Goal: Contribute content: Add original content to the website for others to see

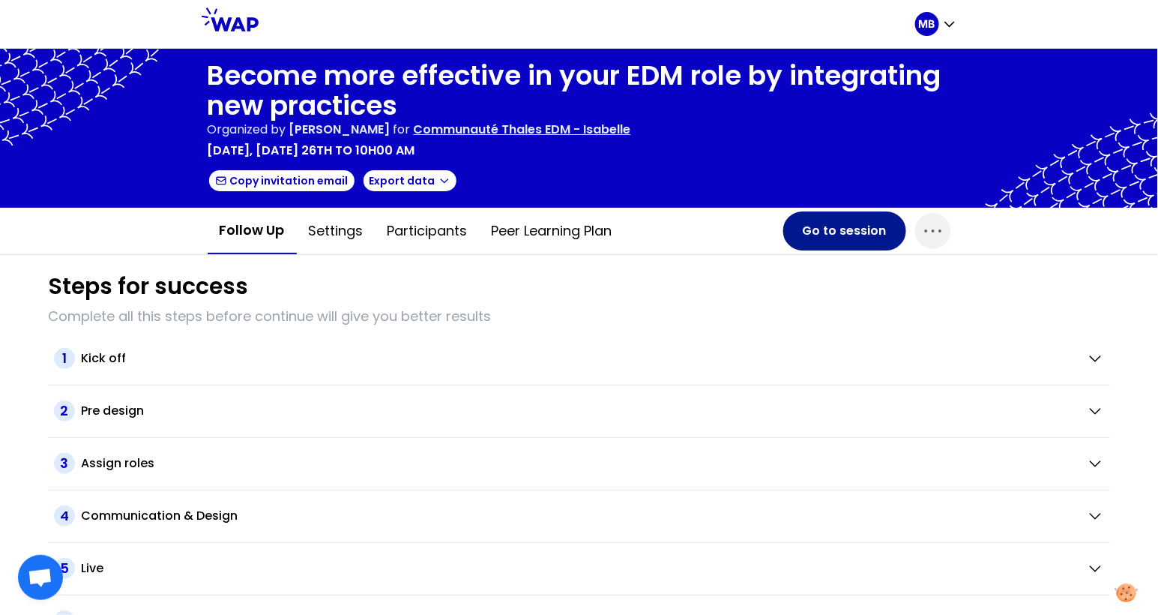
click at [820, 237] on button "Go to session" at bounding box center [844, 230] width 123 height 39
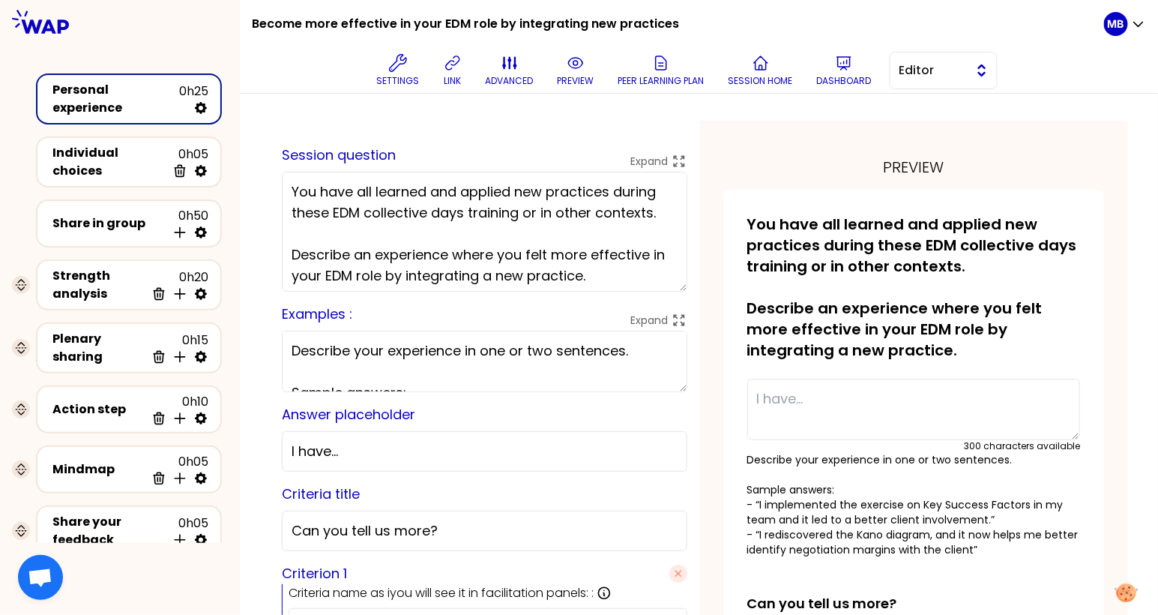
click at [903, 72] on span "Editor" at bounding box center [933, 70] width 67 height 18
click at [916, 124] on li "Facilitator" at bounding box center [944, 132] width 106 height 24
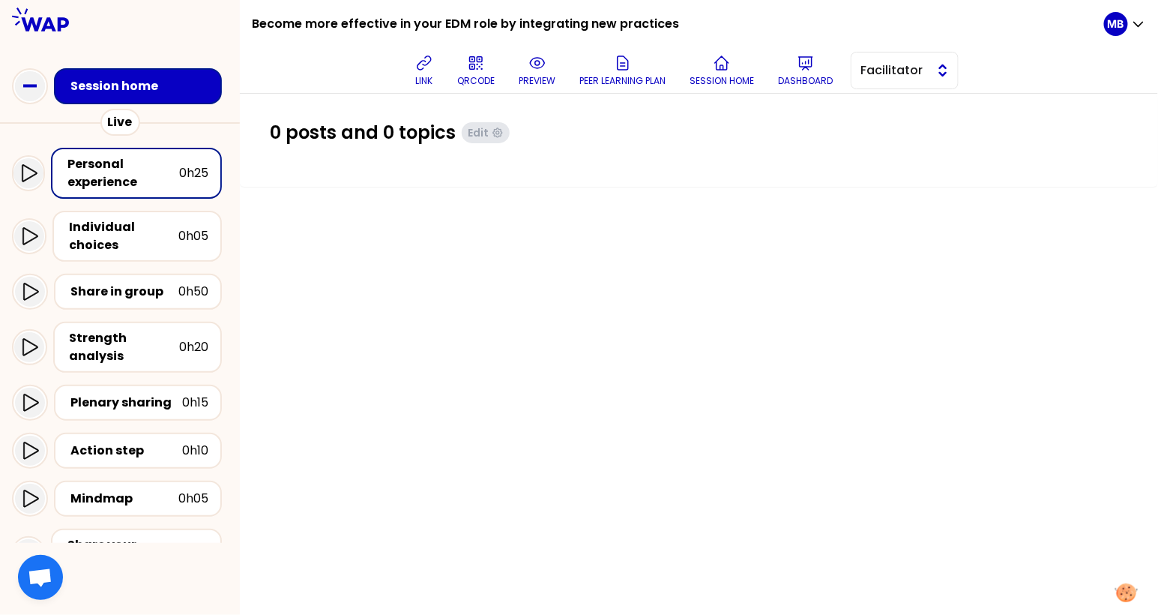
click at [912, 64] on span "Facilitator" at bounding box center [894, 70] width 67 height 18
click at [912, 112] on span "Editor" at bounding box center [914, 108] width 64 height 18
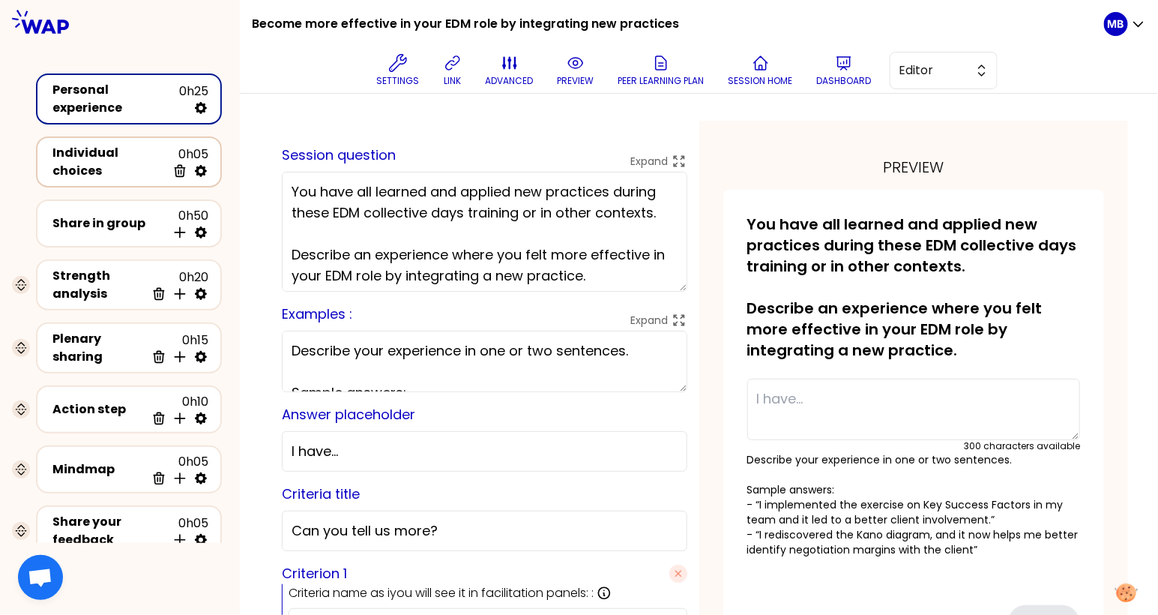
click at [82, 165] on div "Individual choices" at bounding box center [109, 162] width 114 height 36
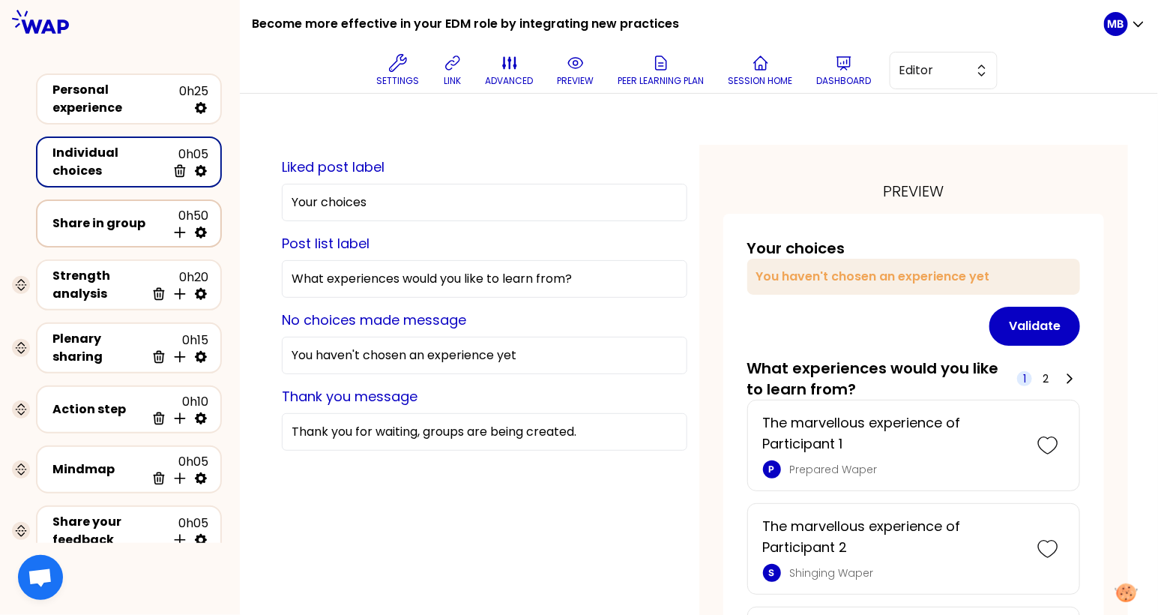
click at [86, 214] on div "Share in group" at bounding box center [109, 223] width 114 height 18
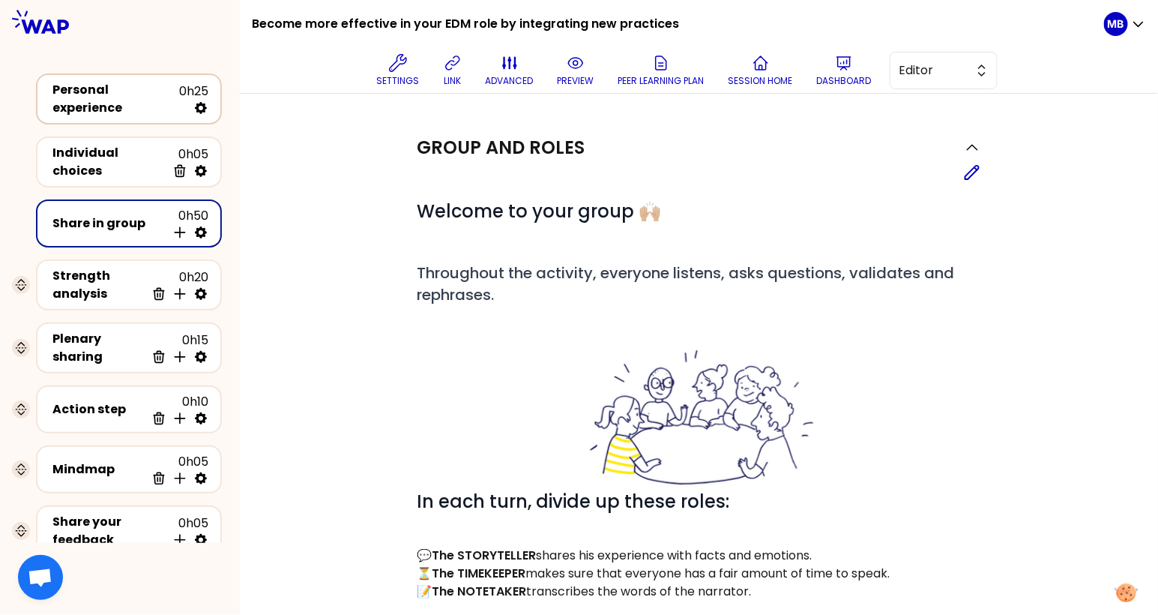
click at [93, 94] on div "Personal experience" at bounding box center [115, 99] width 127 height 36
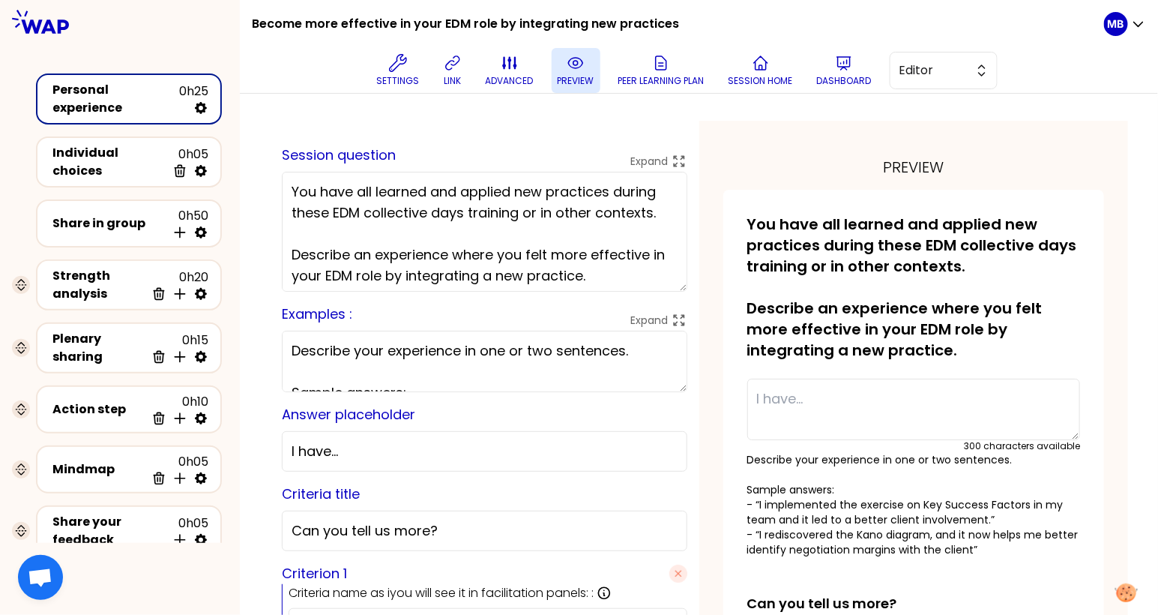
click at [594, 82] on button "preview" at bounding box center [576, 70] width 49 height 45
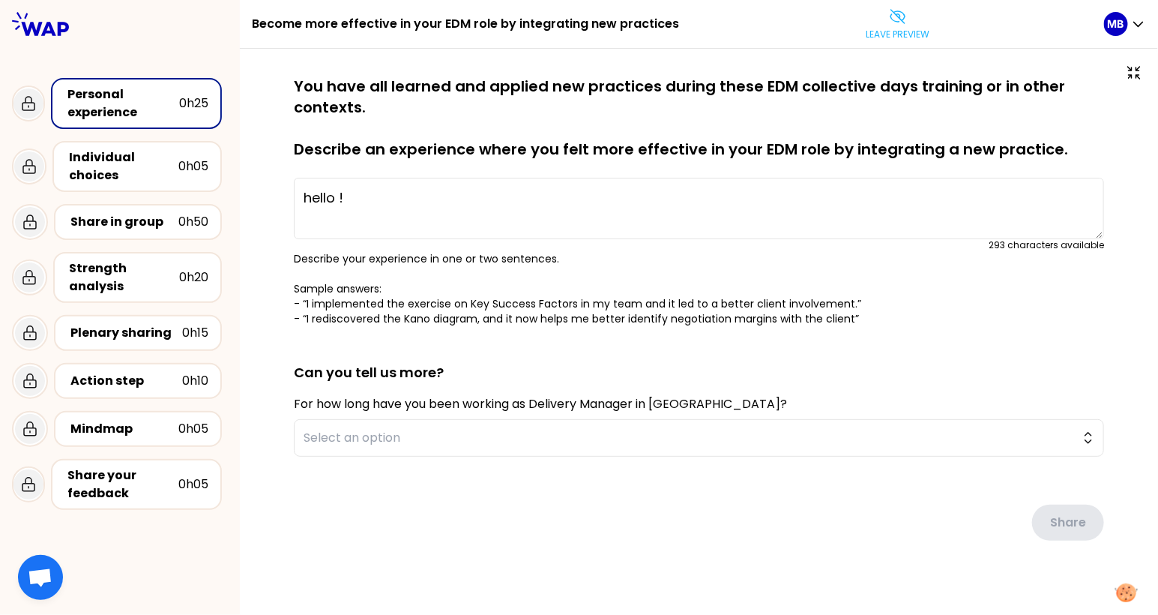
click at [909, 52] on div "saved You have all learned and applied new practices during these EDM collectiv…" at bounding box center [699, 340] width 918 height 582
click at [898, 37] on p "Leave preview" at bounding box center [898, 34] width 64 height 12
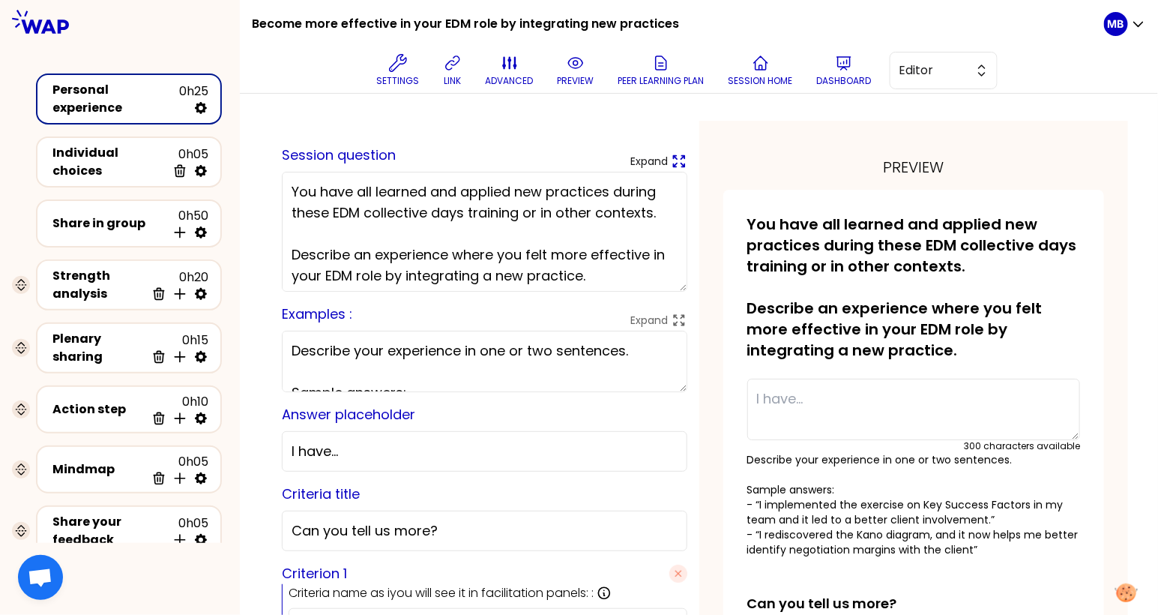
click at [645, 156] on p "Expand" at bounding box center [649, 161] width 37 height 15
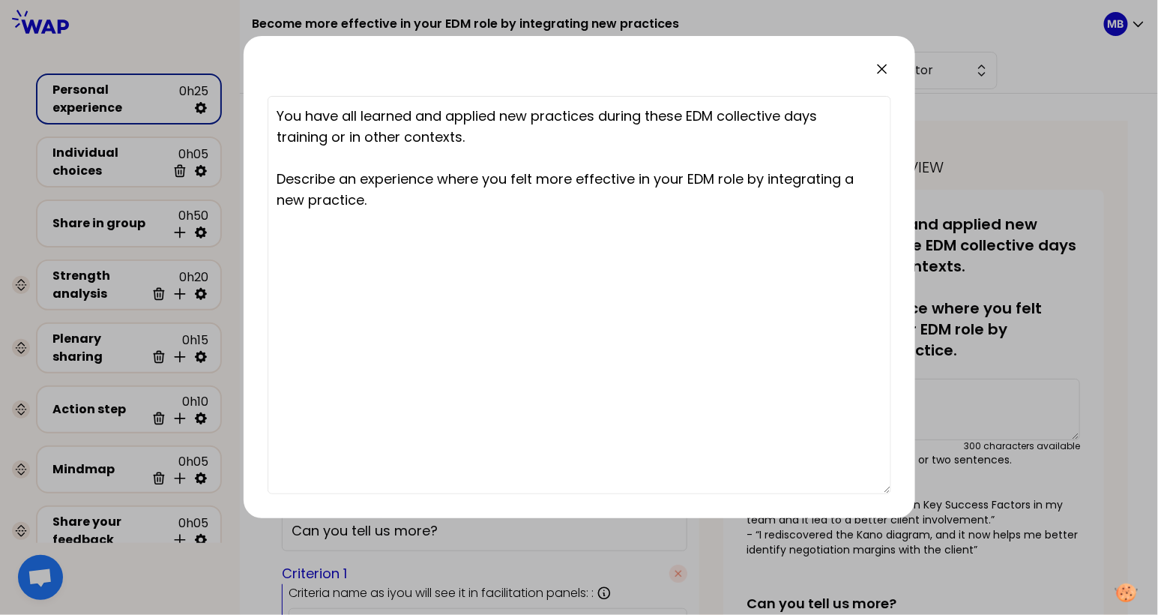
click at [883, 67] on icon at bounding box center [882, 68] width 9 height 9
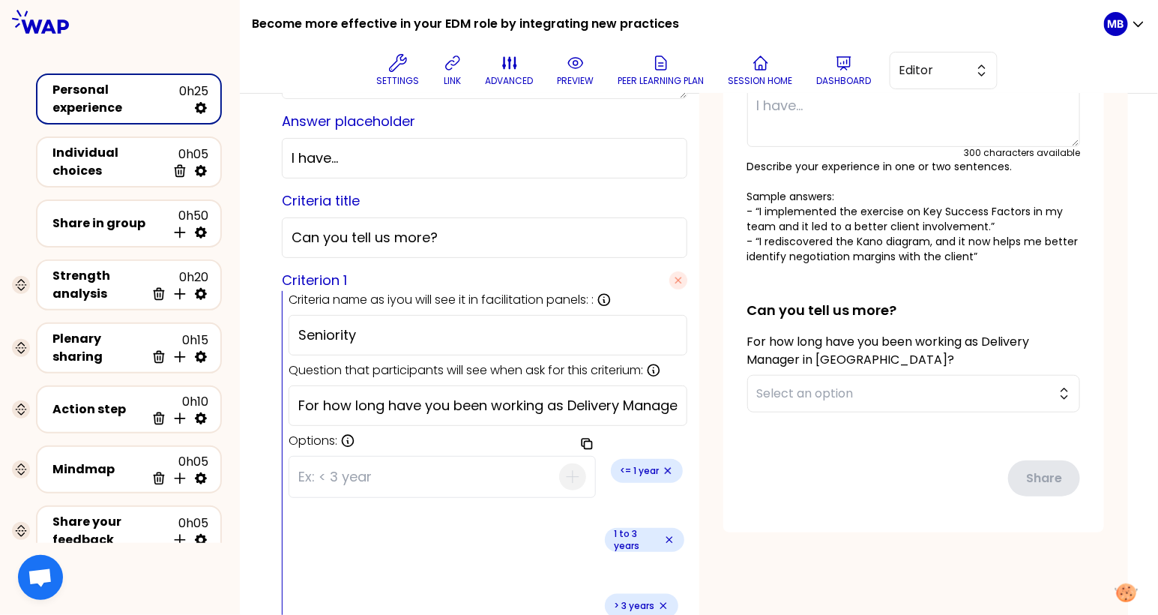
scroll to position [307, 0]
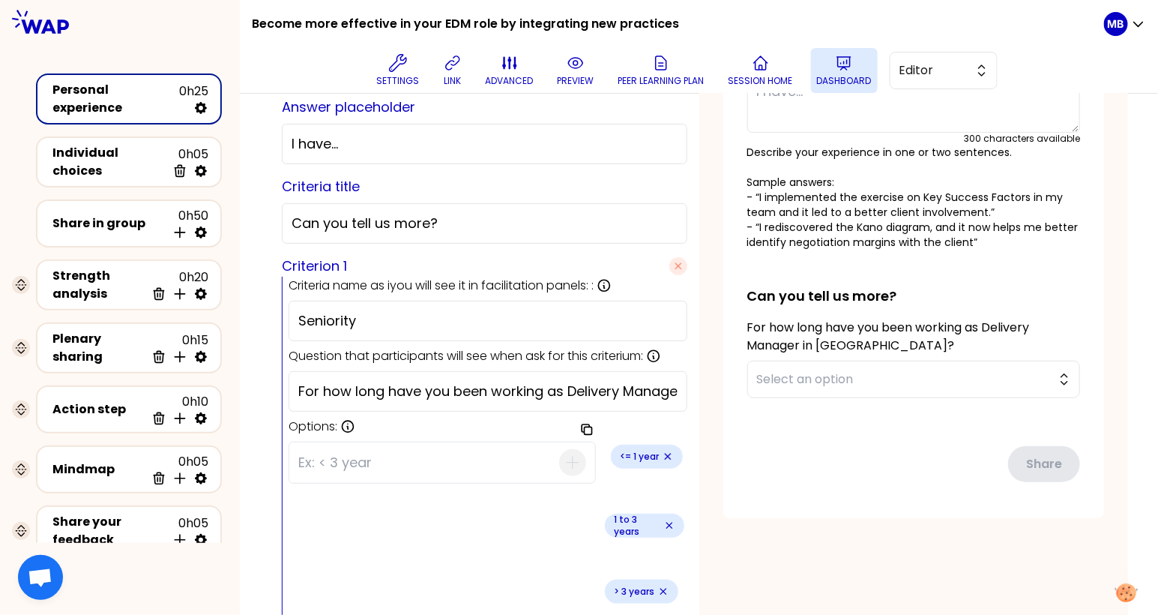
click at [835, 70] on icon at bounding box center [844, 63] width 18 height 18
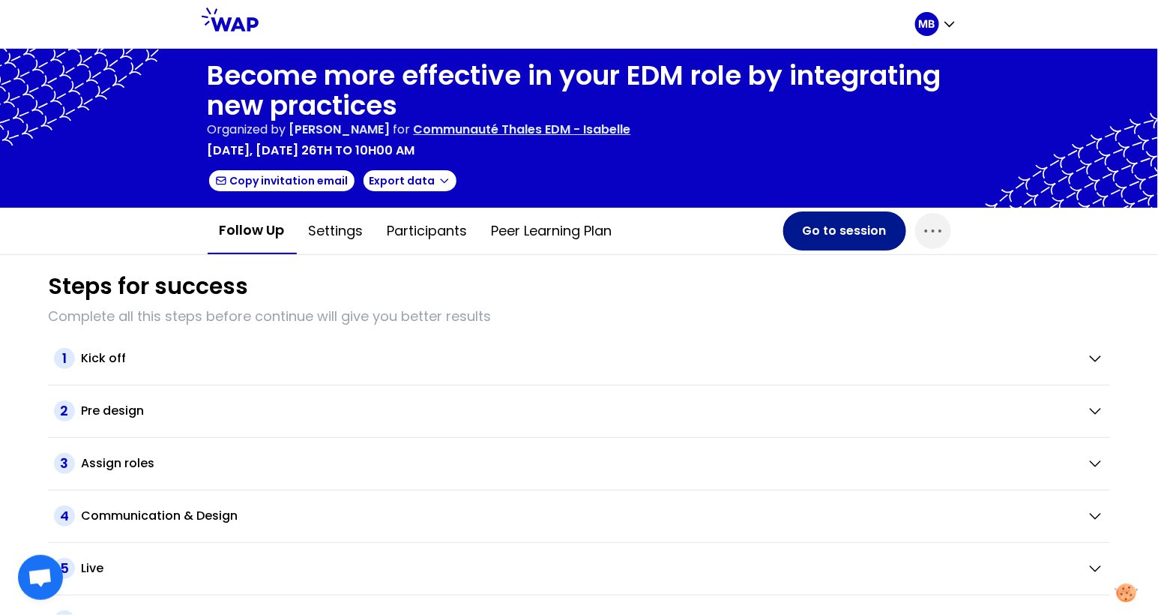
click at [815, 217] on button "Go to session" at bounding box center [844, 230] width 123 height 39
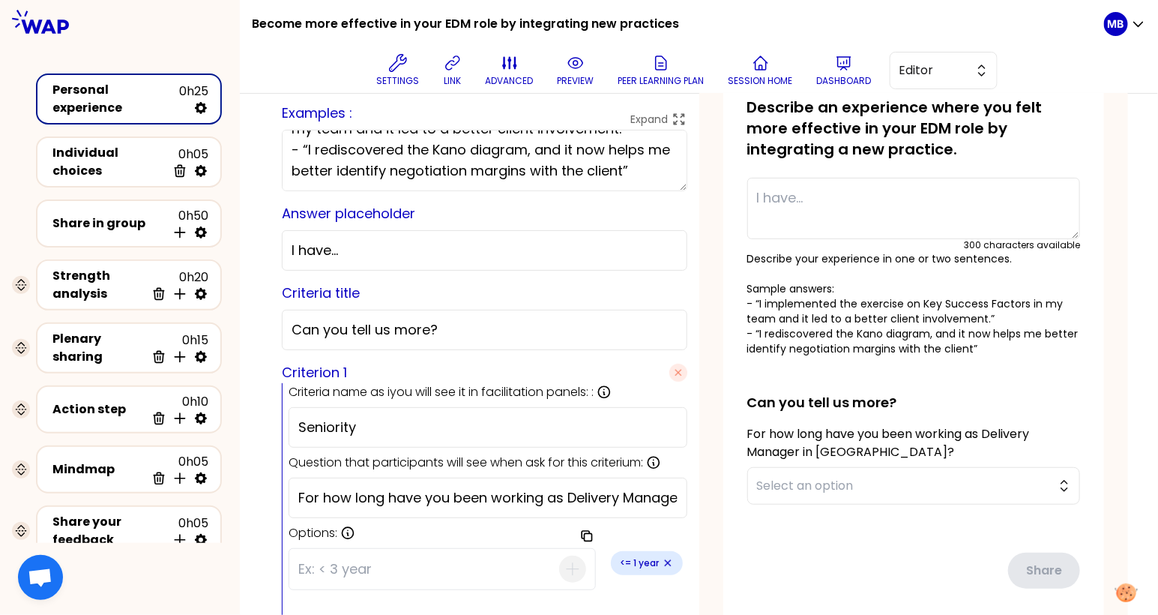
scroll to position [307, 0]
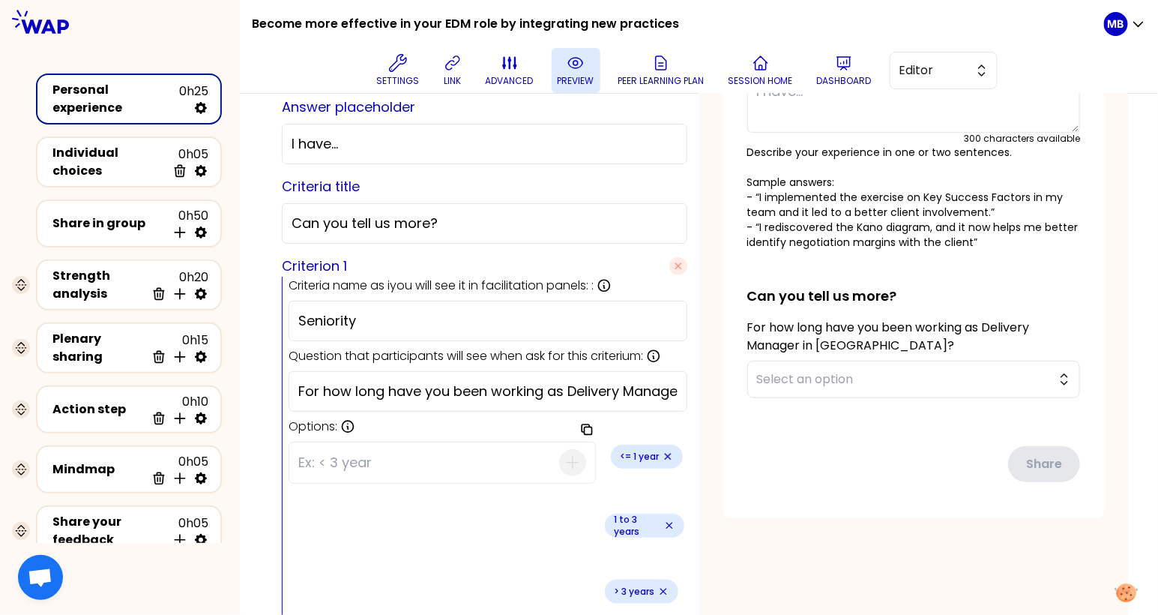
click at [578, 69] on icon at bounding box center [576, 63] width 18 height 18
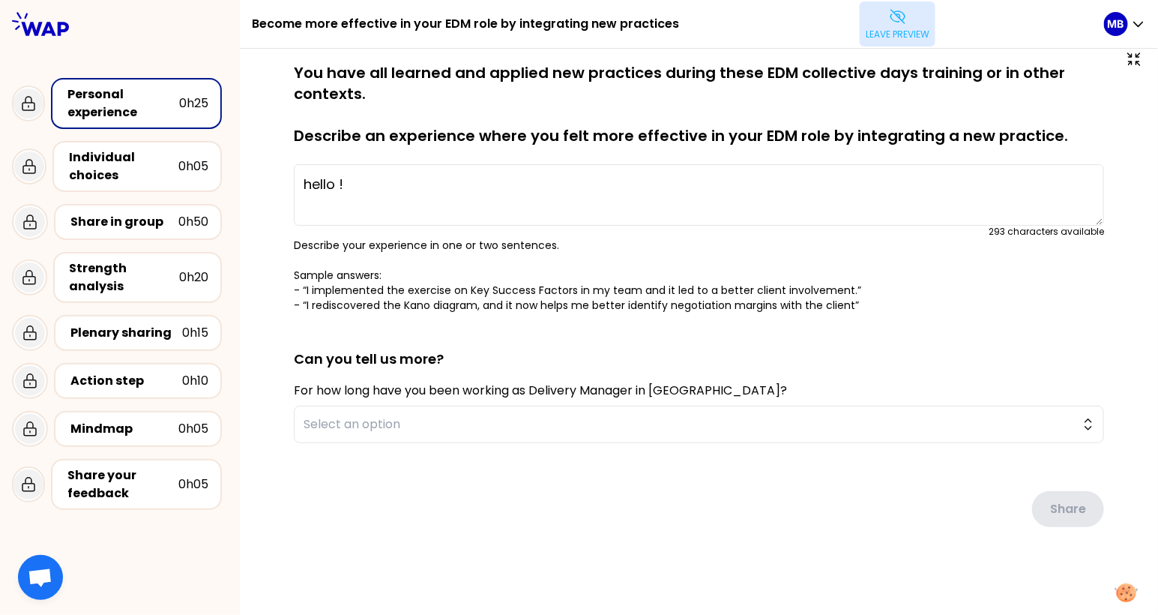
scroll to position [0, 0]
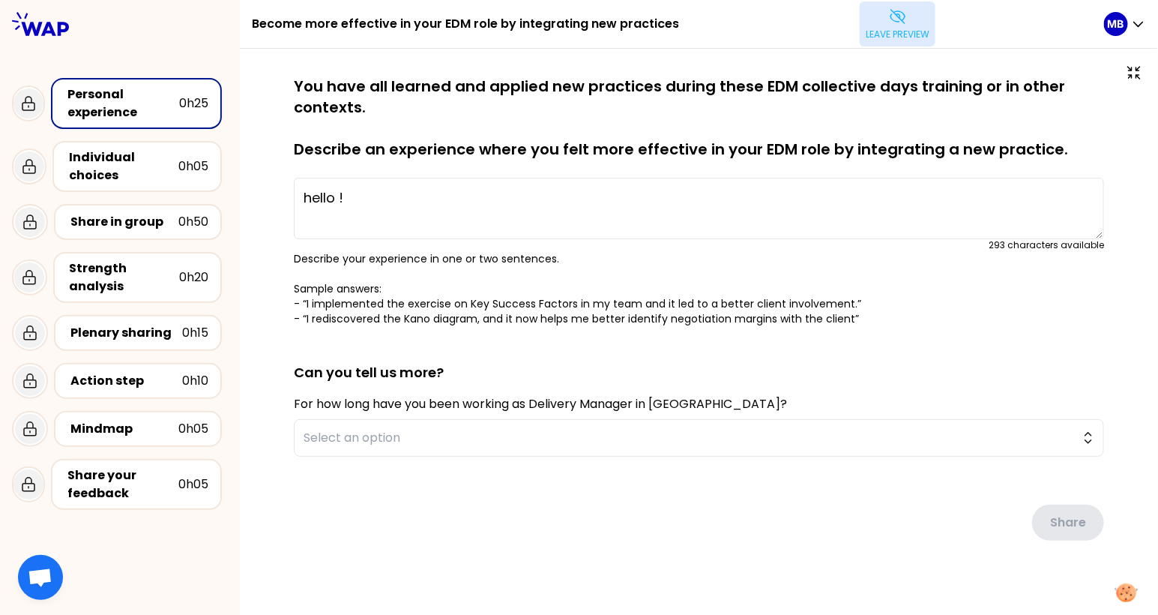
drag, startPoint x: 348, startPoint y: 193, endPoint x: 247, endPoint y: 193, distance: 100.4
click at [247, 193] on div "saved You have all learned and applied new practices during these EDM collectiv…" at bounding box center [699, 340] width 918 height 582
click at [881, 10] on button "Leave preview" at bounding box center [898, 23] width 76 height 45
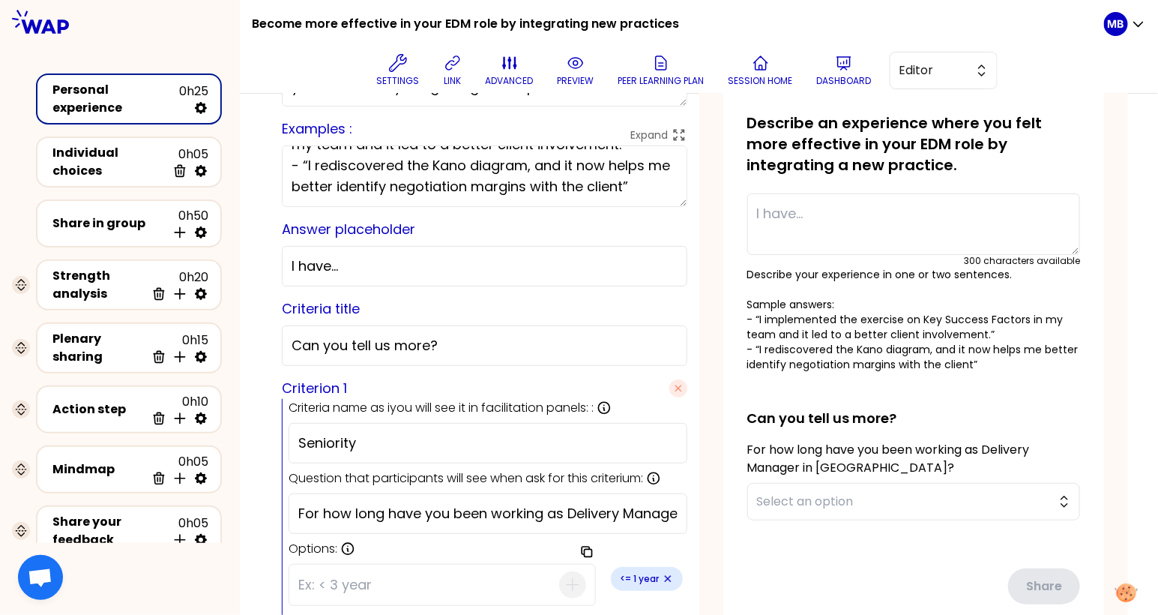
scroll to position [273, 0]
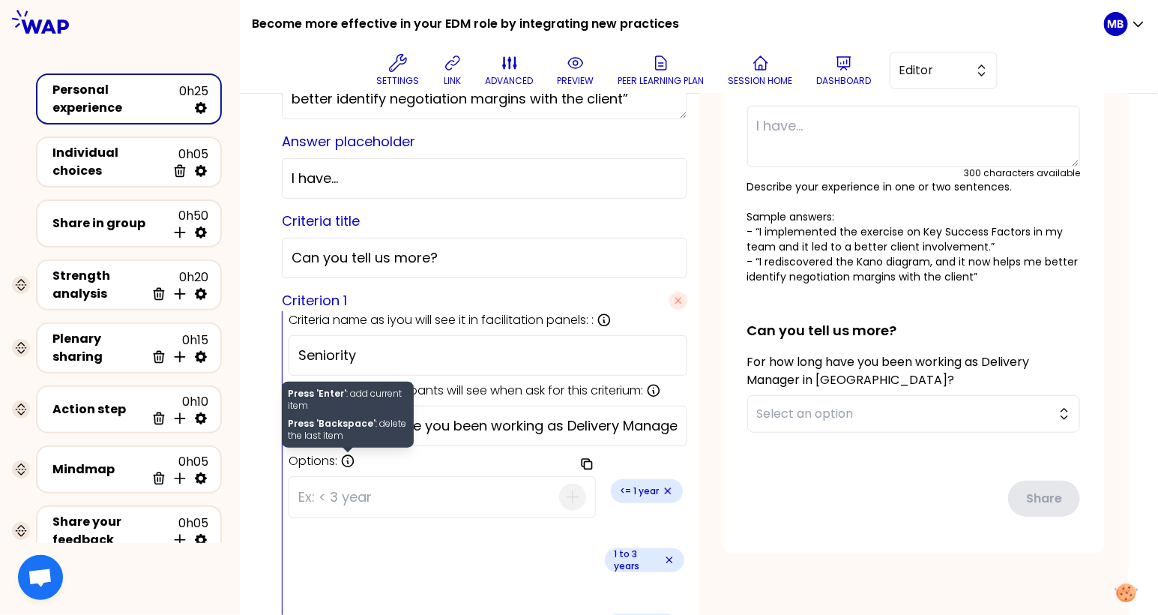
scroll to position [320, 0]
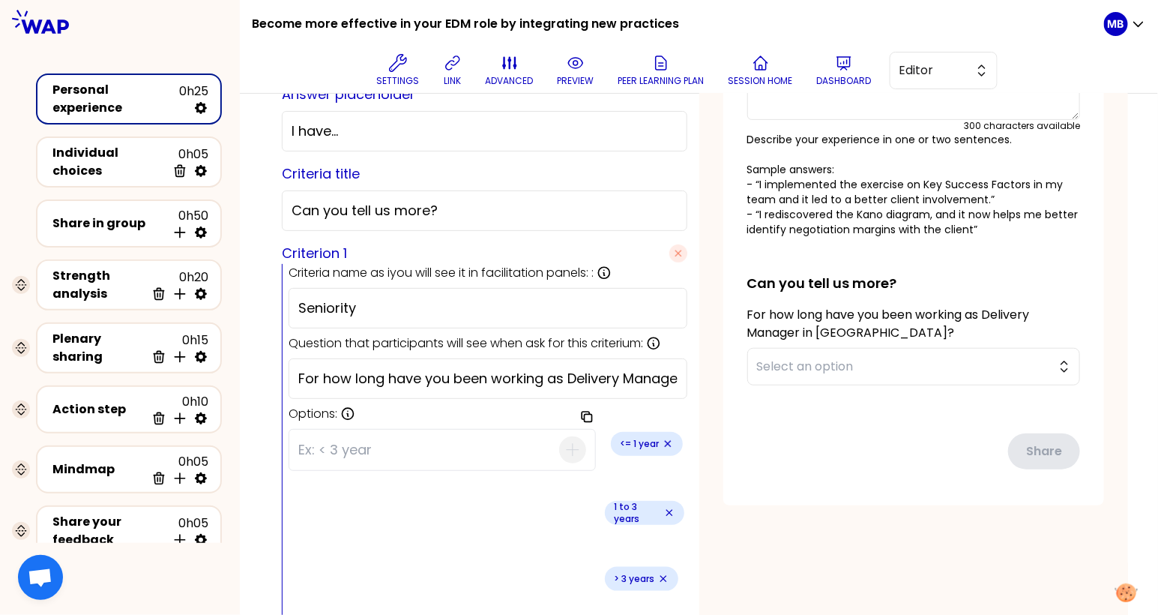
type input "Organization units"
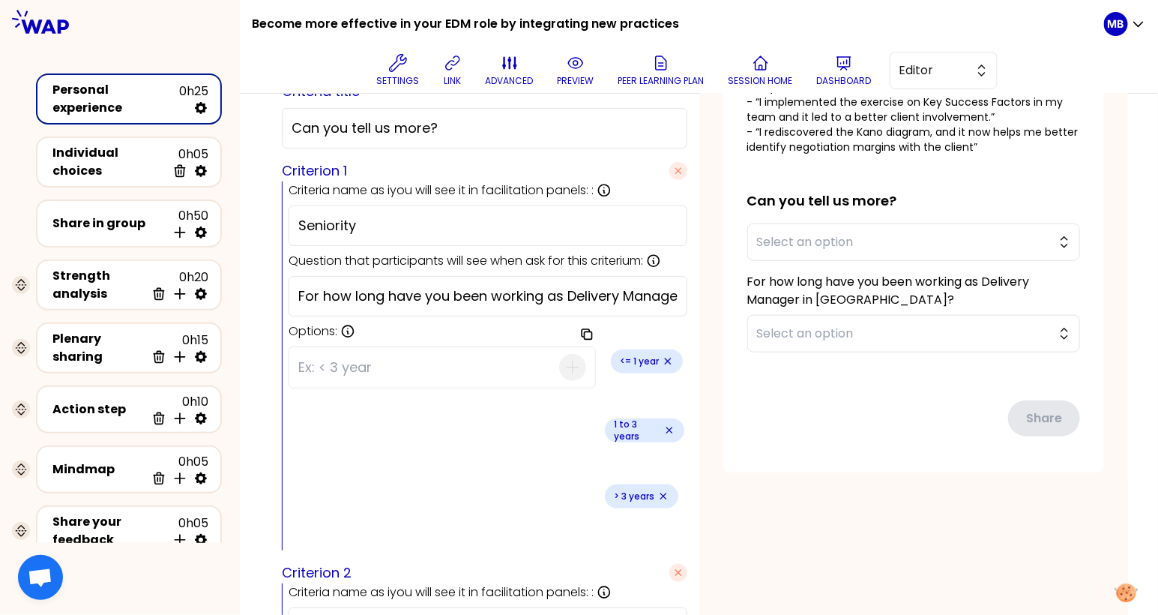
scroll to position [534, 0]
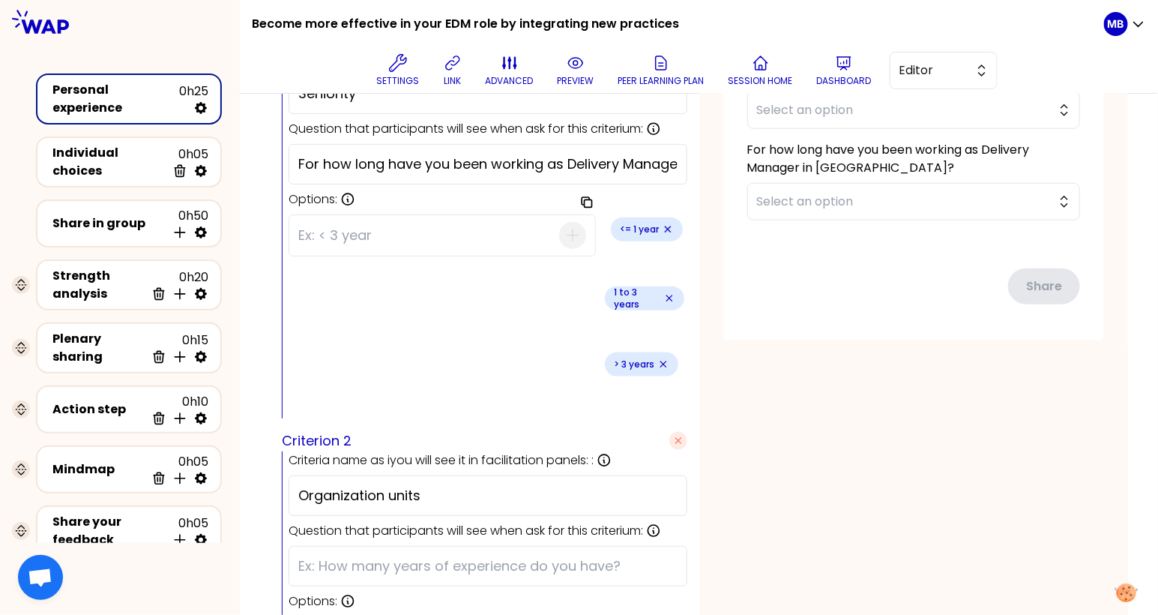
click at [325, 555] on input "text" at bounding box center [487, 565] width 379 height 21
click at [337, 555] on input "text" at bounding box center [487, 565] width 379 height 21
click at [304, 485] on input "Organization units" at bounding box center [487, 495] width 379 height 21
drag, startPoint x: 298, startPoint y: 357, endPoint x: 468, endPoint y: 355, distance: 170.2
click at [471, 485] on input "Organization units" at bounding box center [487, 495] width 379 height 21
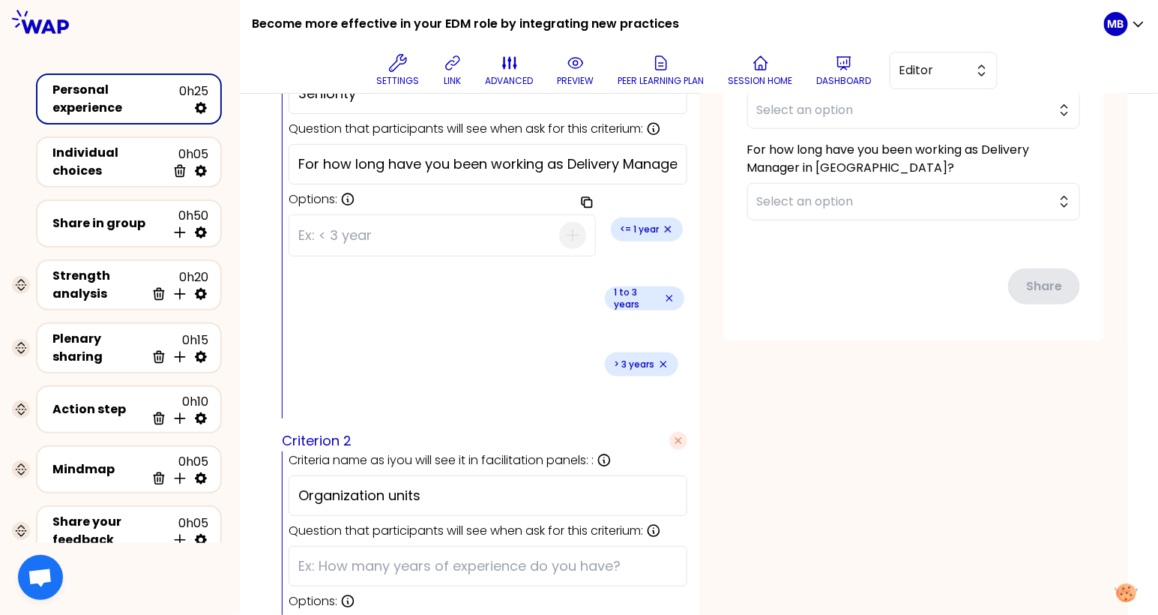
click at [334, 555] on input "text" at bounding box center [487, 565] width 379 height 21
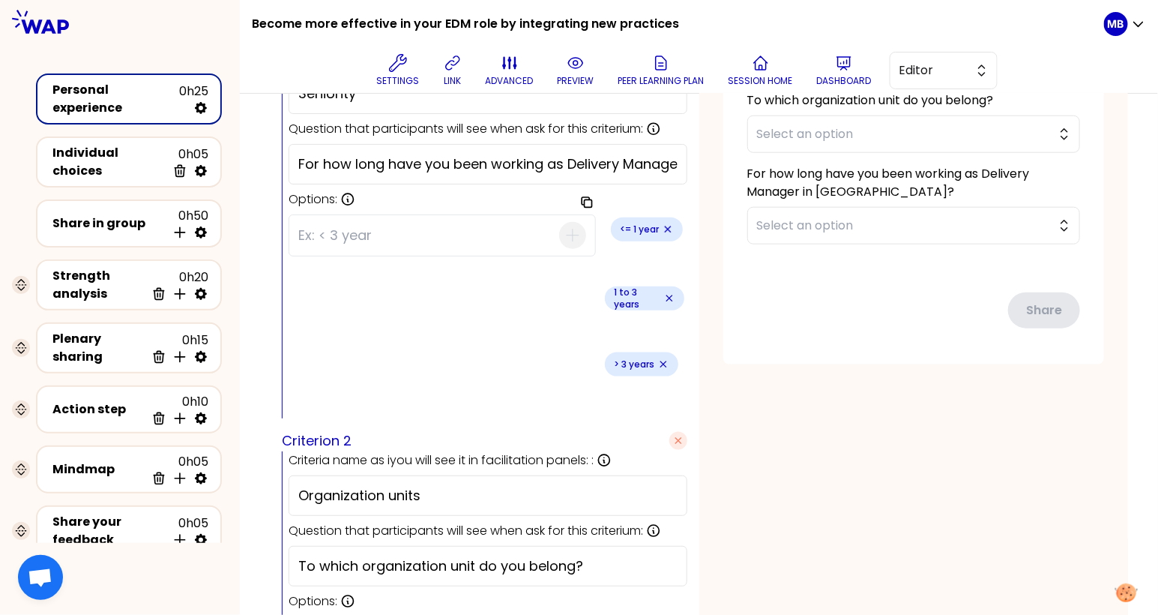
drag, startPoint x: 594, startPoint y: 430, endPoint x: 238, endPoint y: 430, distance: 356.1
click at [238, 430] on div "Become more effective in your EDM role by integrating new practices Settings li…" at bounding box center [579, 307] width 1158 height 615
type input "To which organization unit do you belong?"
paste input "Which organizational unit do you belong to?"
type input "Which organizational unit do you belong to?"
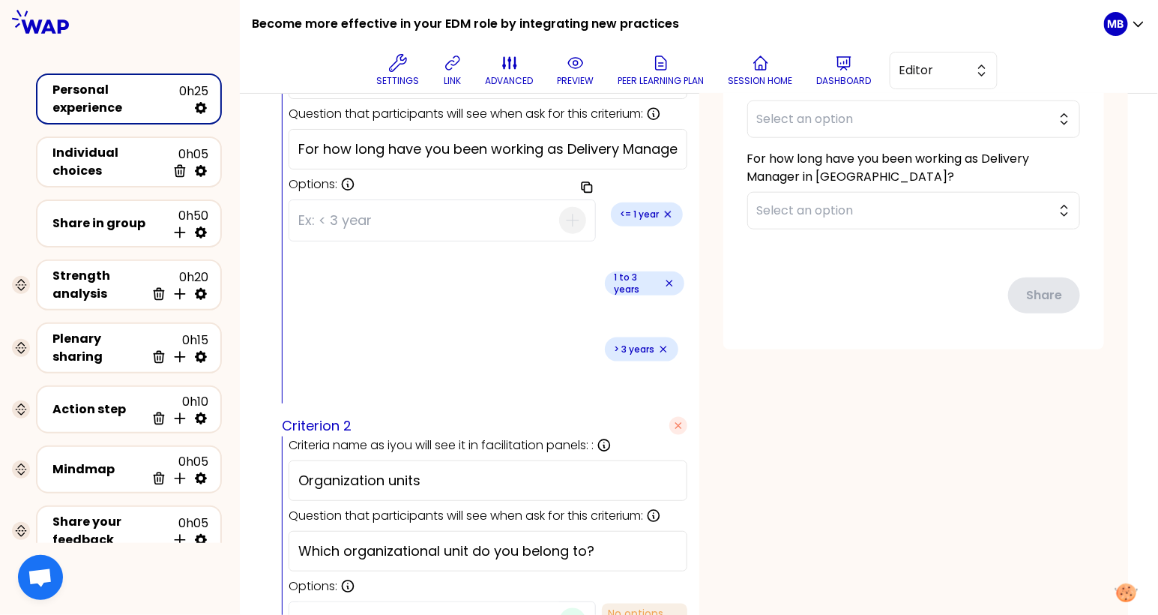
click at [343, 602] on input "LAS" at bounding box center [428, 621] width 261 height 39
type input "LAS - OME"
click at [564, 612] on icon "button" at bounding box center [573, 621] width 18 height 18
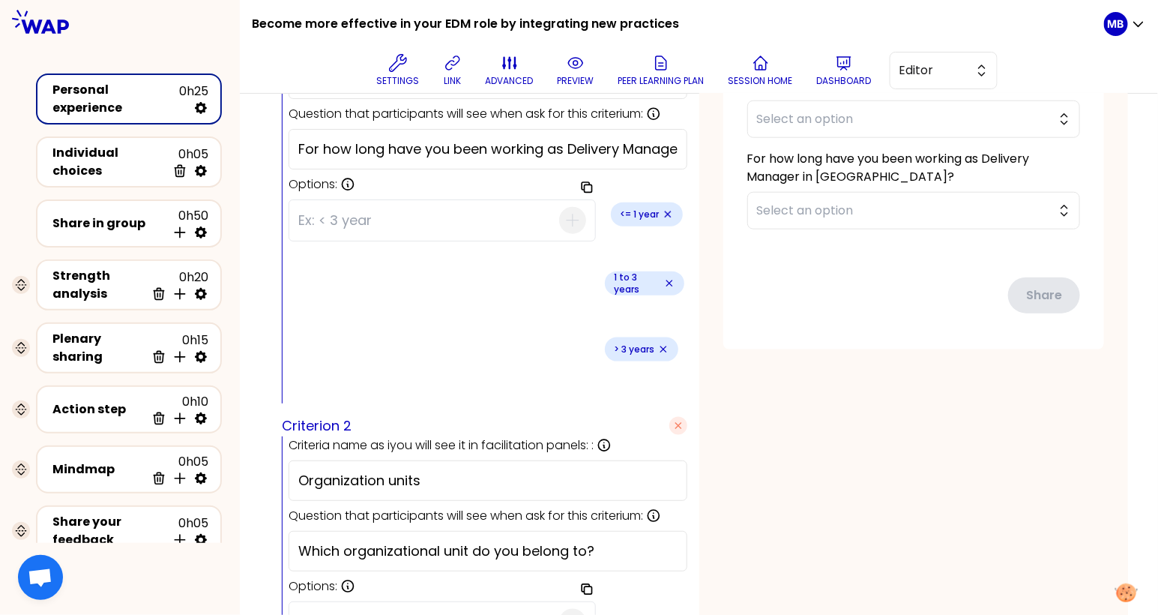
click at [308, 603] on input at bounding box center [428, 622] width 261 height 39
type input "DMS"
click at [564, 613] on icon "button" at bounding box center [573, 622] width 18 height 18
click at [315, 603] on input at bounding box center [428, 622] width 261 height 39
paste input "CDI CPS"
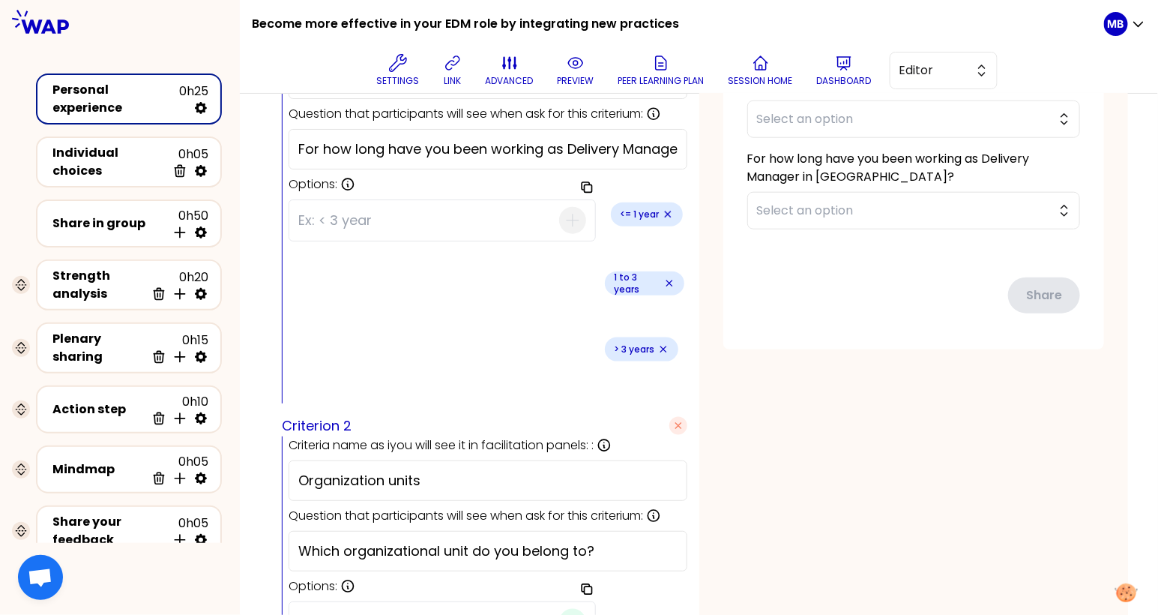
type input "CDI CPS"
click at [564, 613] on icon "button" at bounding box center [573, 622] width 18 height 18
click at [386, 603] on input at bounding box center [428, 622] width 261 height 39
paste input "DHQ - CS"
type input "DHQ - CS"
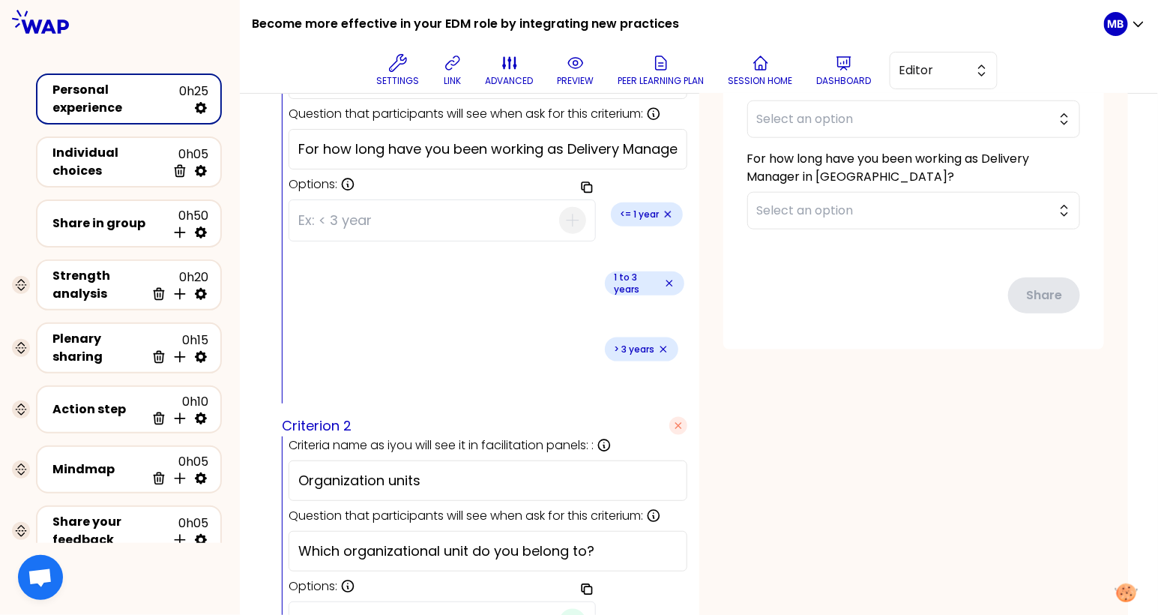
click at [564, 613] on icon "button" at bounding box center [573, 622] width 18 height 18
click at [311, 603] on input at bounding box center [428, 622] width 261 height 39
paste input "SIX"
type input "SIX"
click at [564, 613] on icon "button" at bounding box center [573, 622] width 18 height 18
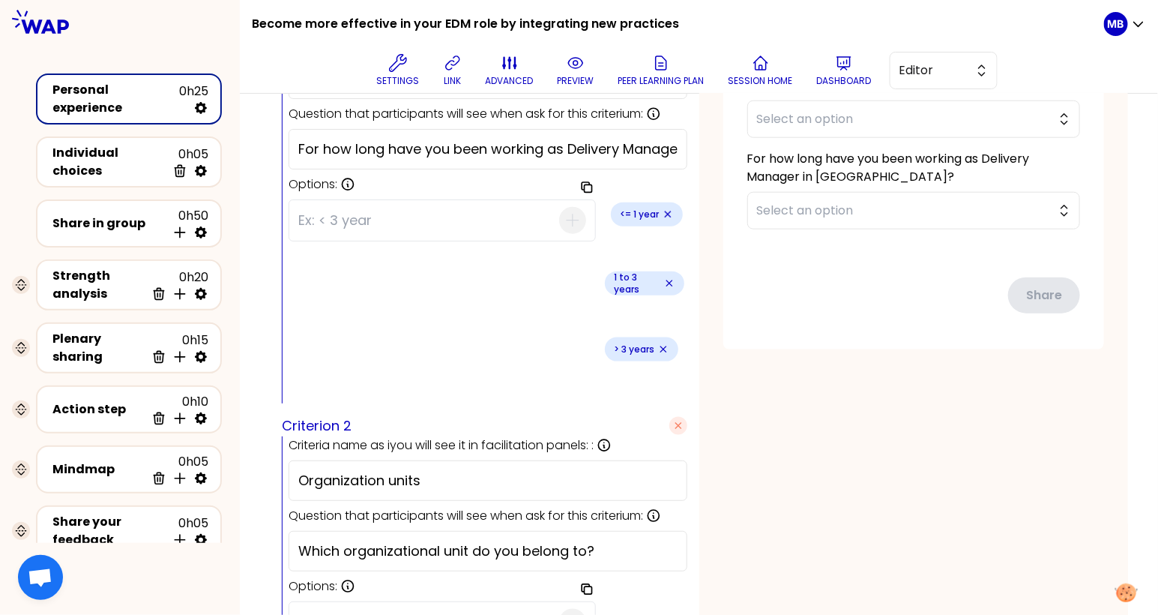
click at [364, 603] on input at bounding box center [428, 622] width 261 height 39
paste input "AVS - FLX"
type input "AVS - FLX"
click at [567, 614] on icon "button" at bounding box center [573, 622] width 12 height 12
click at [344, 603] on input at bounding box center [428, 622] width 261 height 39
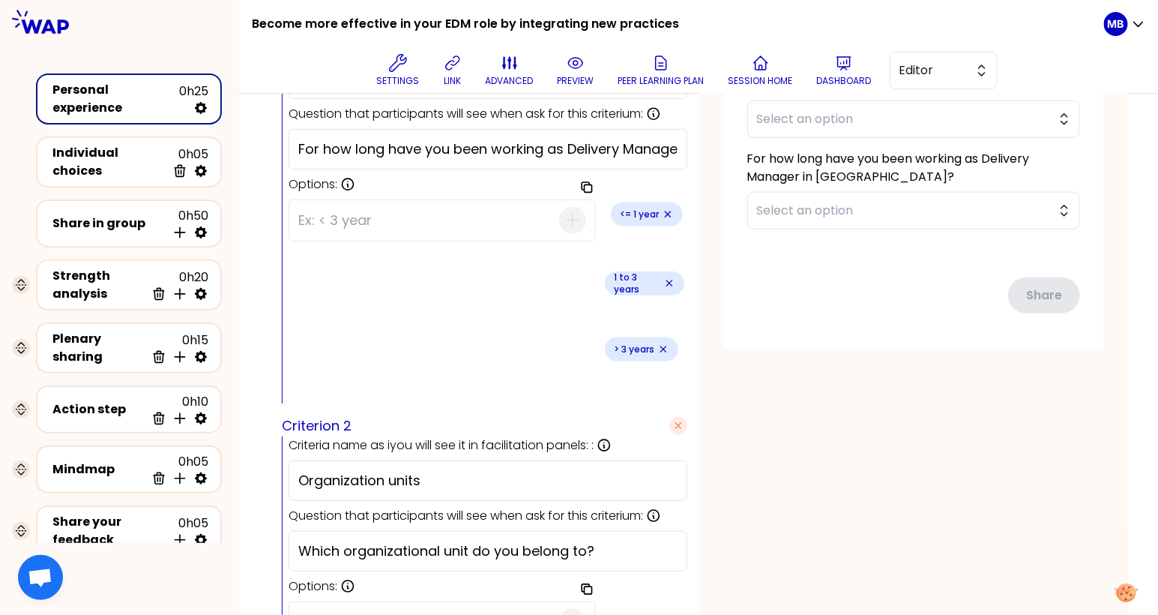
paste input "LAS - AMS"
type input "LAS - AMS"
click at [564, 613] on icon "button" at bounding box center [573, 622] width 18 height 18
click at [340, 603] on input at bounding box center [428, 622] width 261 height 39
paste input "AWS"
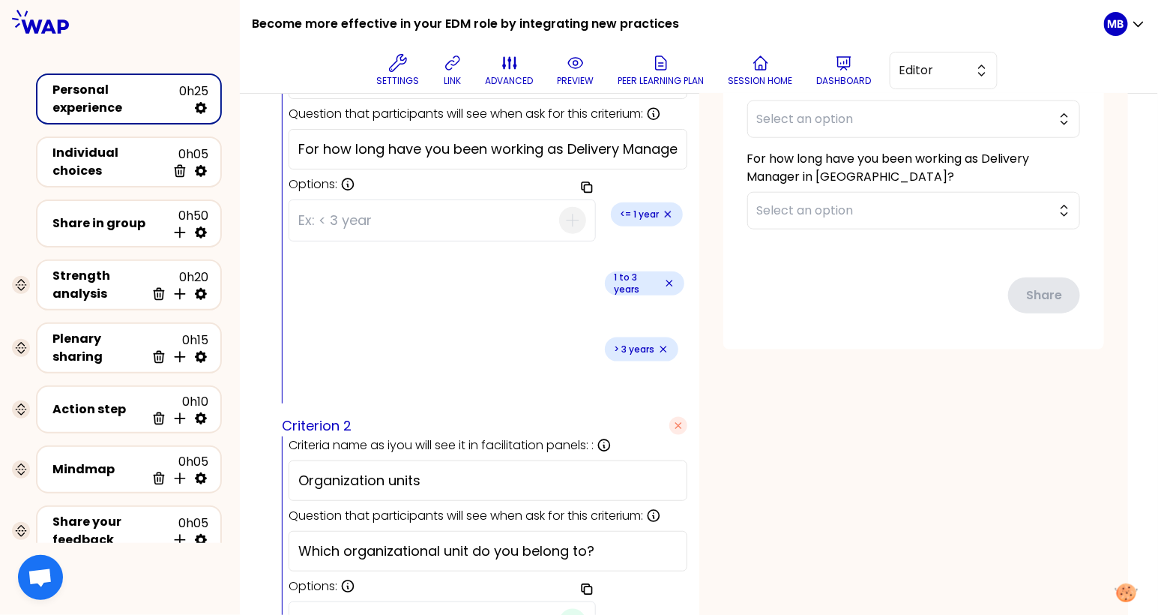
type input "AWS"
click at [564, 613] on icon "button" at bounding box center [573, 622] width 18 height 18
click at [571, 66] on icon at bounding box center [576, 63] width 18 height 18
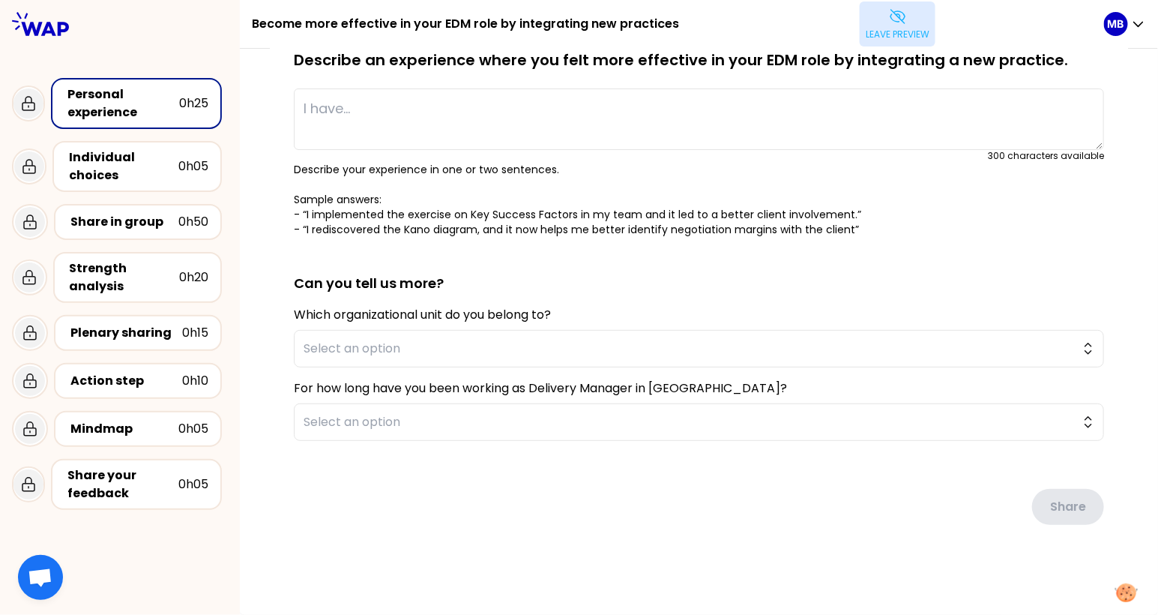
scroll to position [86, 0]
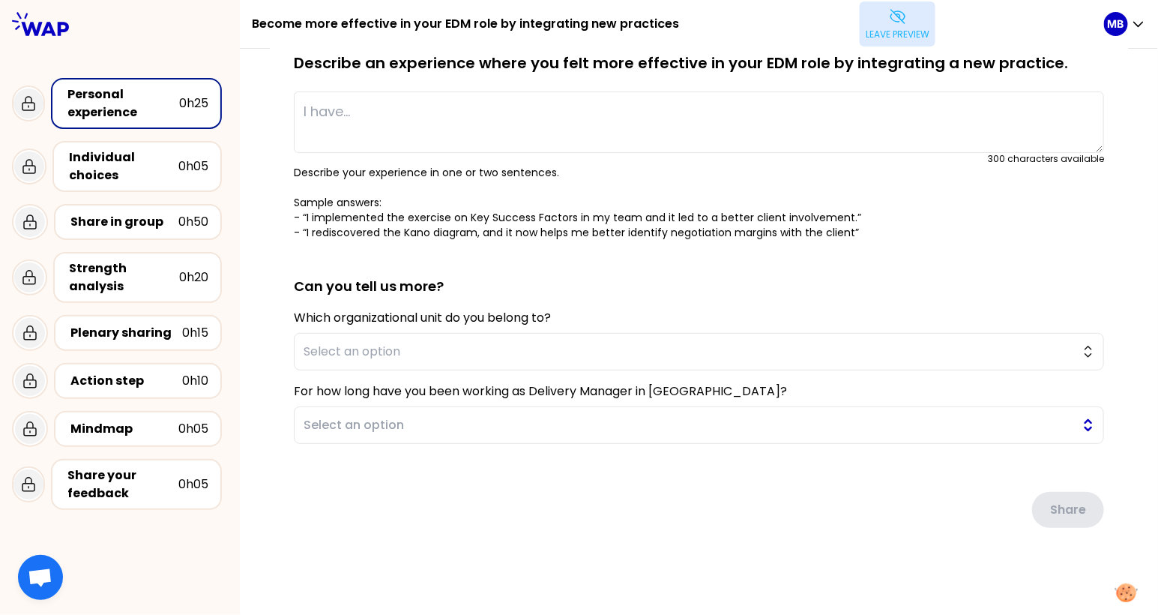
click at [331, 422] on span "Select an option" at bounding box center [689, 425] width 770 height 18
click at [262, 344] on div "saved You have all learned and applied new practices during these EDM collectiv…" at bounding box center [699, 290] width 918 height 655
click at [903, 8] on button "Leave preview" at bounding box center [898, 23] width 76 height 45
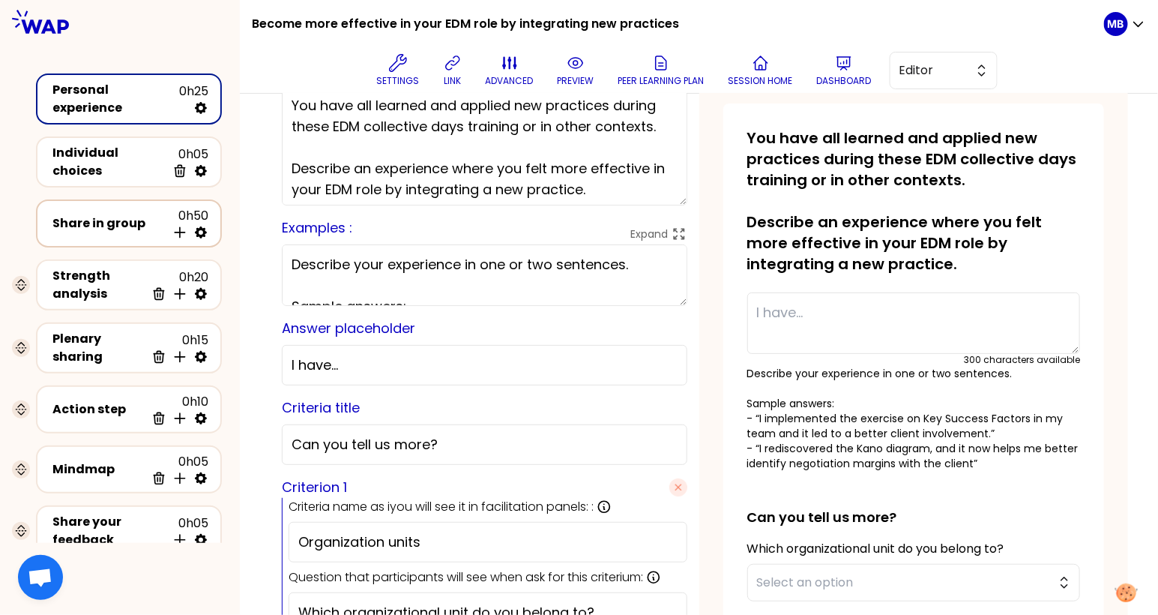
click at [202, 228] on icon at bounding box center [201, 232] width 12 height 12
select select "4"
select select "5"
select select "all"
select select "false"
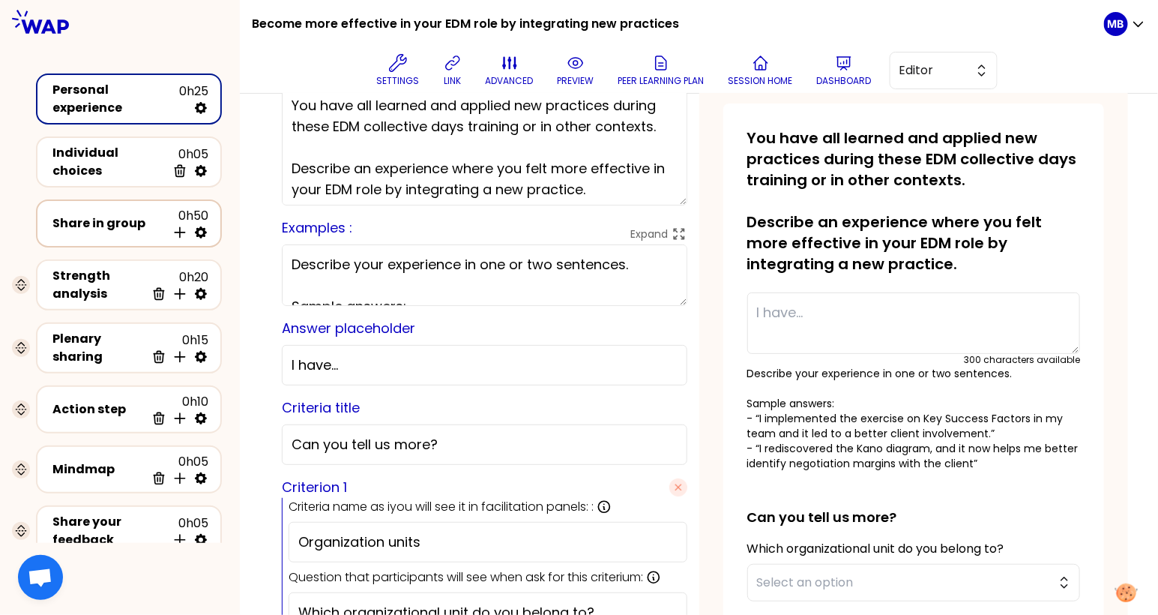
select select "Each"
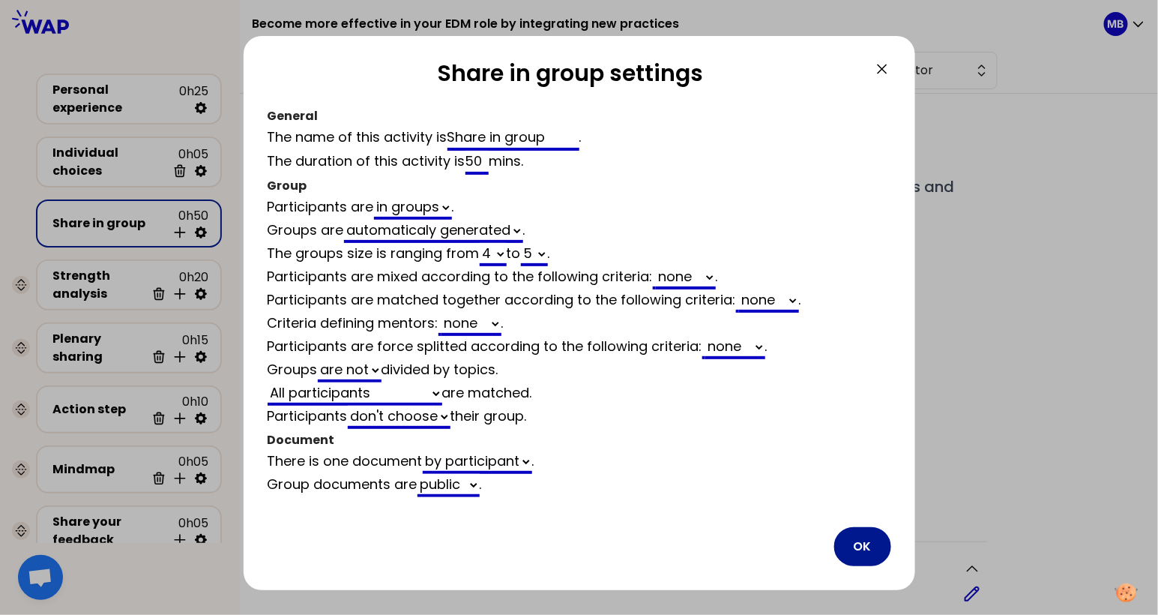
click at [856, 549] on button "OK" at bounding box center [862, 546] width 57 height 39
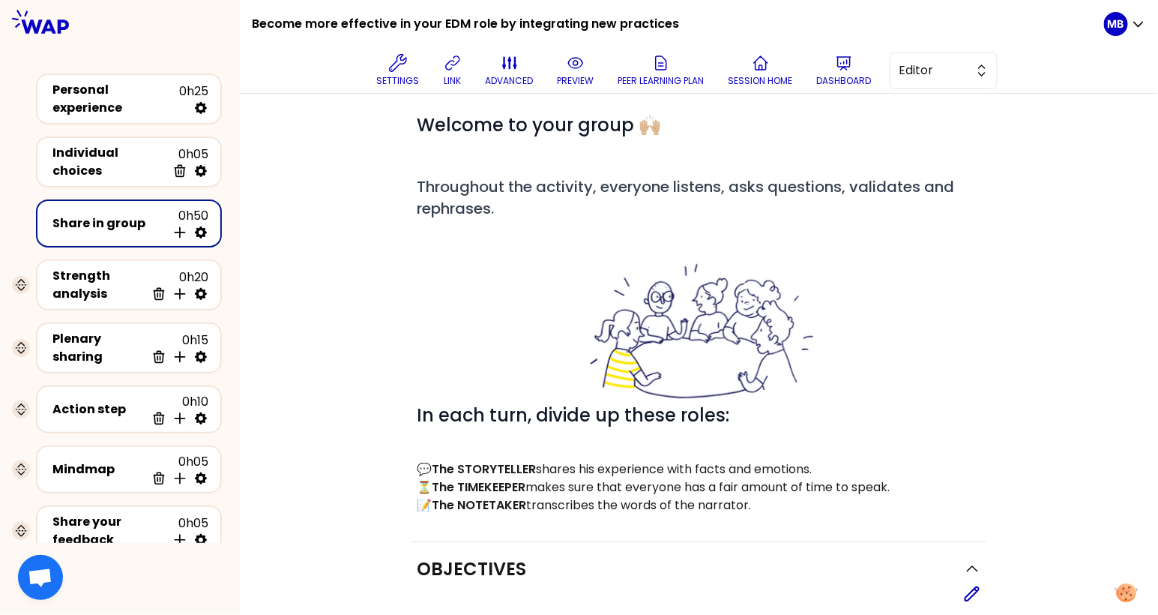
click at [199, 232] on icon at bounding box center [200, 232] width 15 height 15
select select "4"
select select "5"
select select "all"
select select "false"
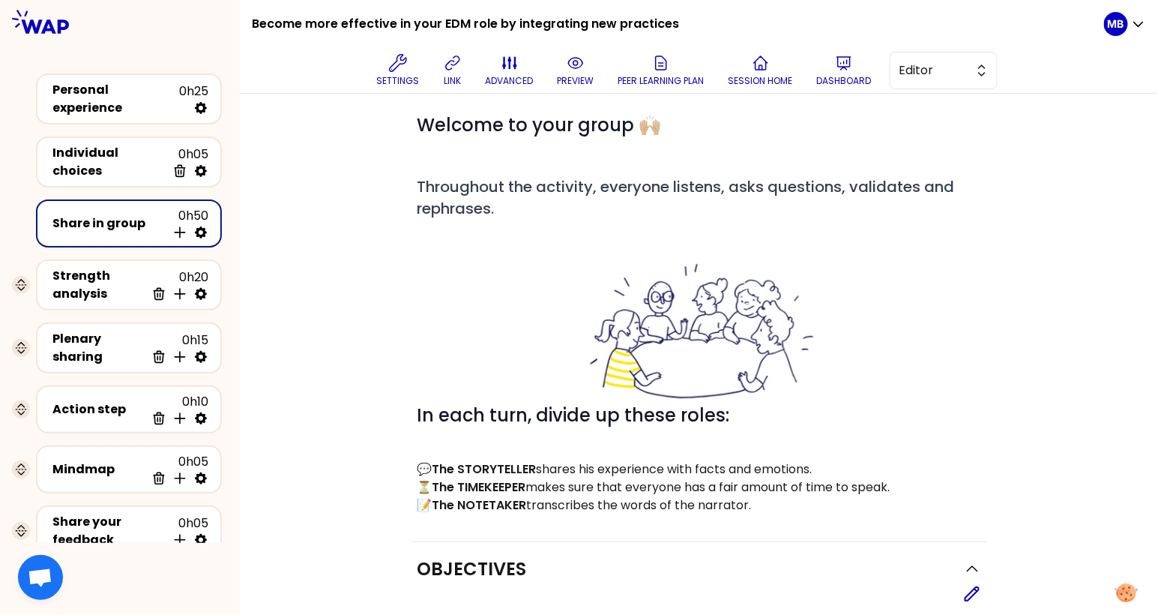
select select "Each"
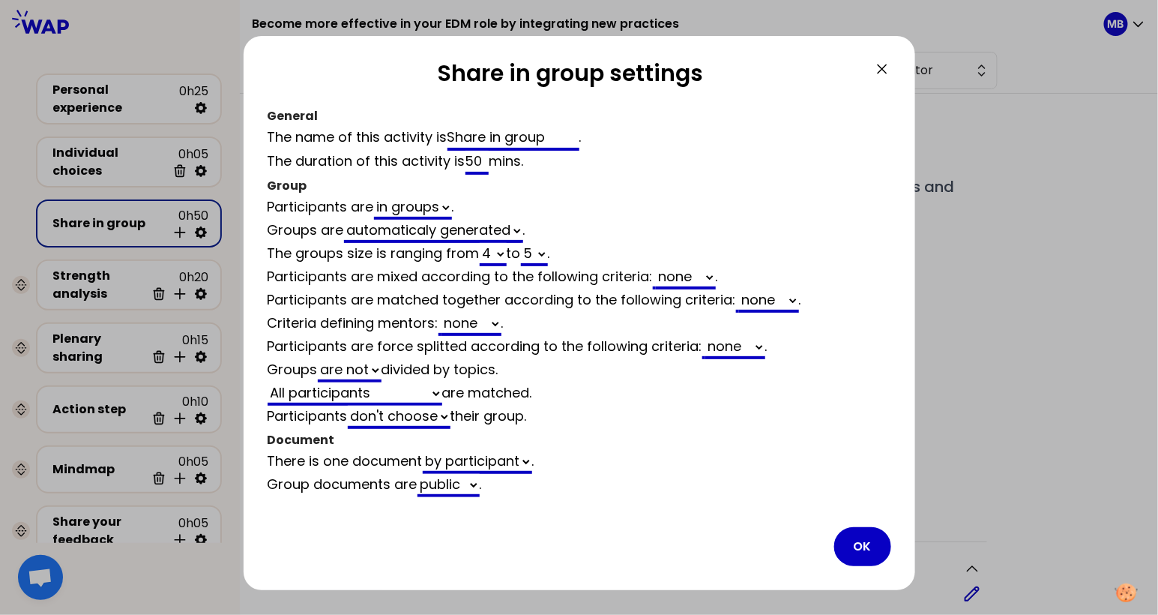
click at [701, 276] on select "none Organization units Seniority" at bounding box center [686, 277] width 60 height 23
select select "4"
select select "5"
select select "all"
select select "false"
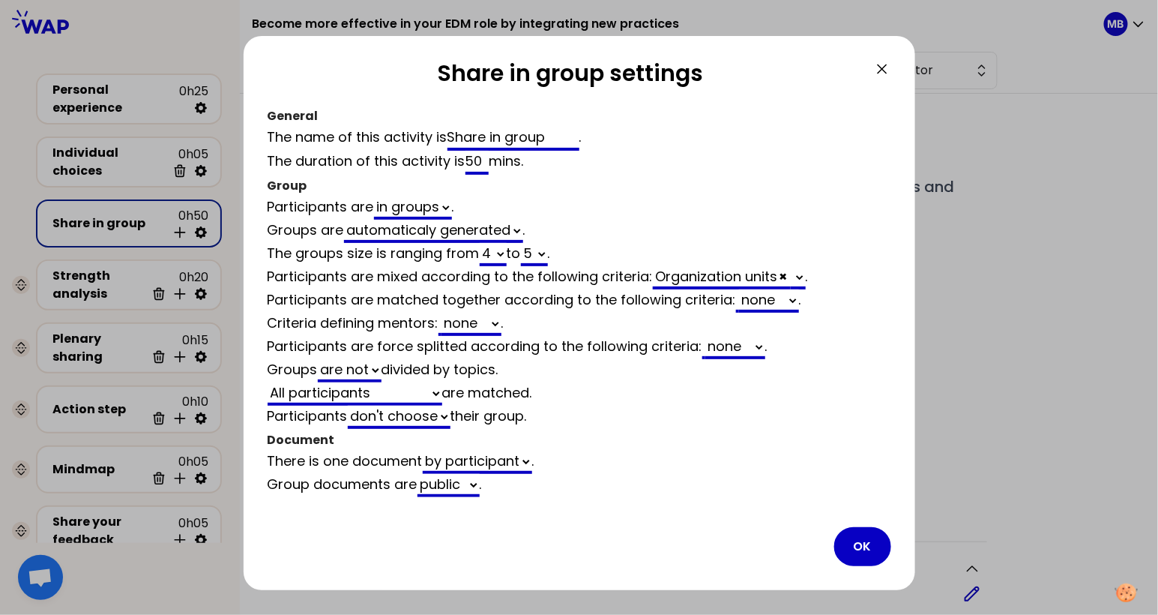
click at [804, 274] on select "Seniority" at bounding box center [798, 277] width 15 height 23
select select "4"
select select "5"
select select "all"
select select "false"
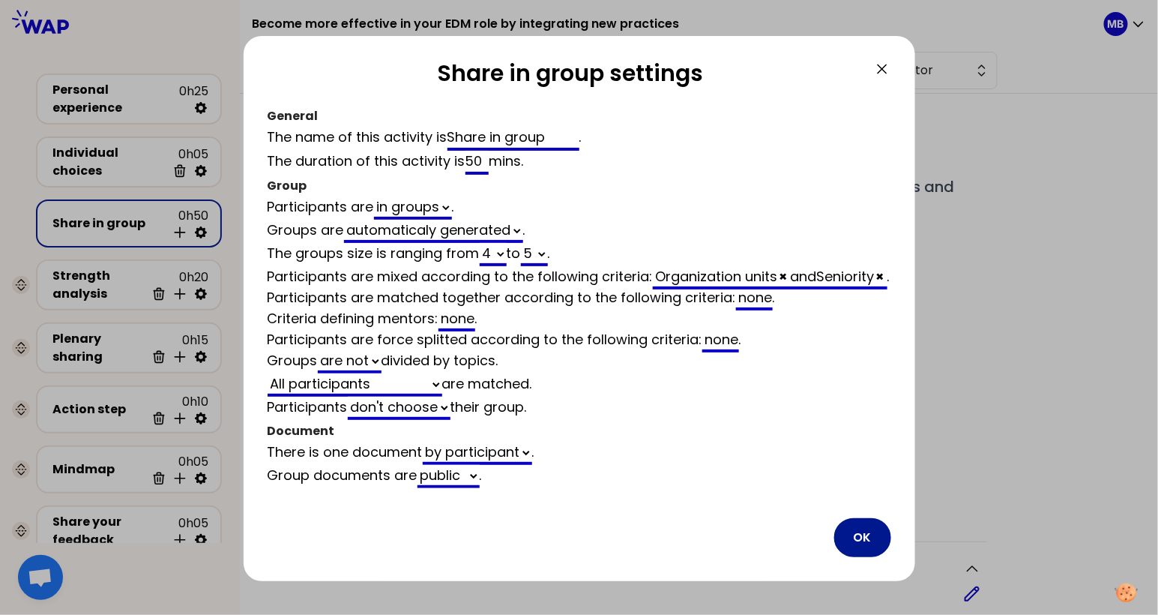
click at [855, 557] on button "OK" at bounding box center [862, 537] width 57 height 39
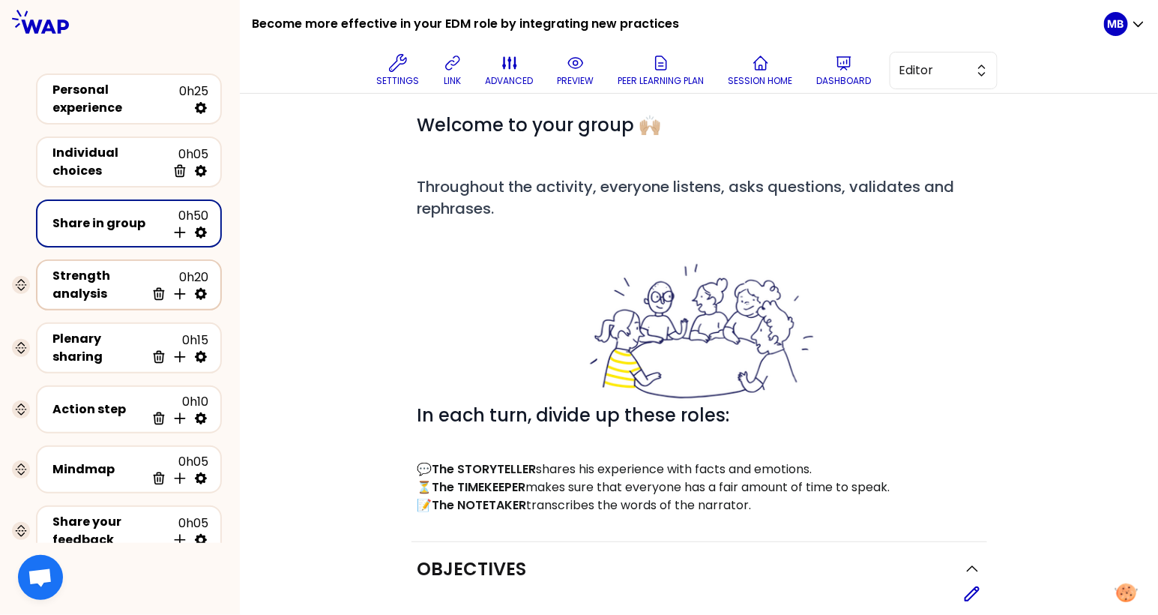
click at [205, 292] on icon at bounding box center [200, 293] width 15 height 15
select select "same_as"
select select "false"
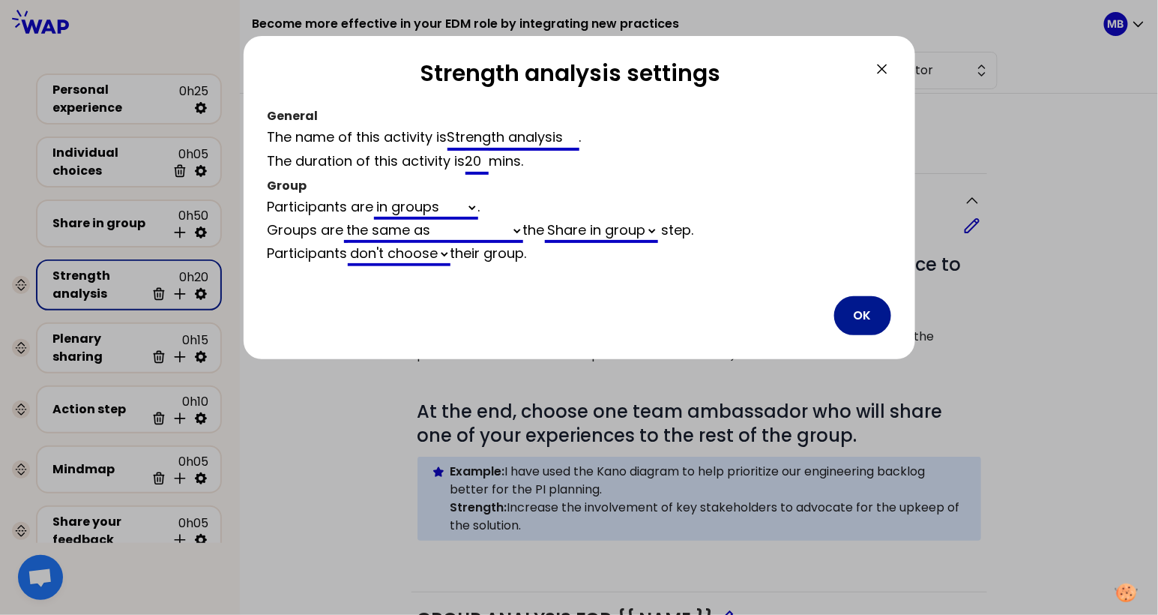
click at [866, 326] on button "OK" at bounding box center [862, 315] width 57 height 39
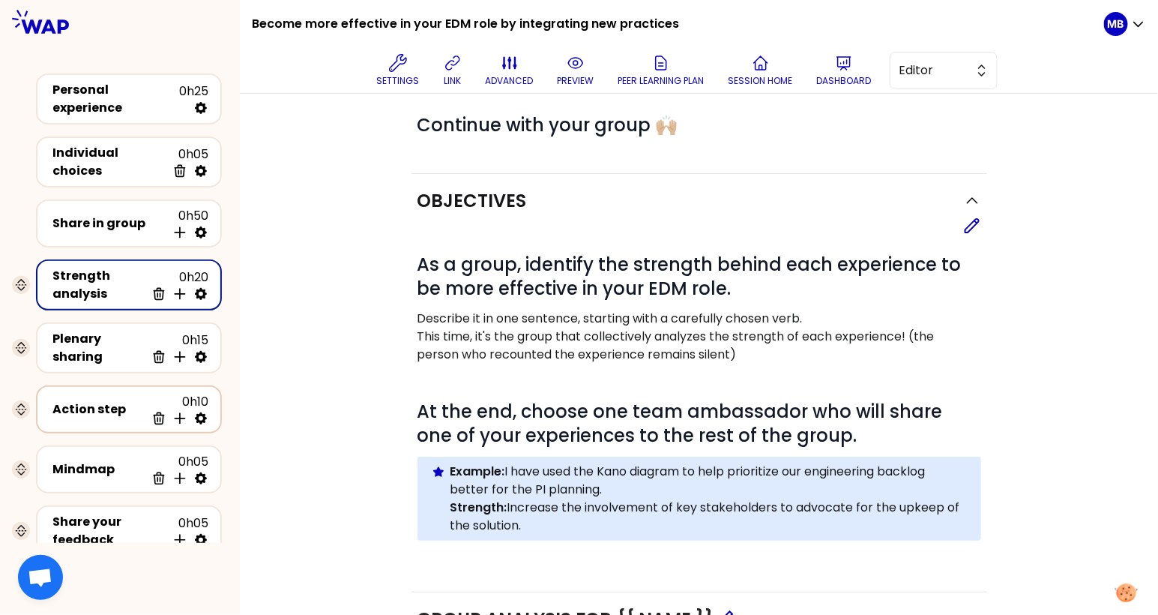
scroll to position [43, 0]
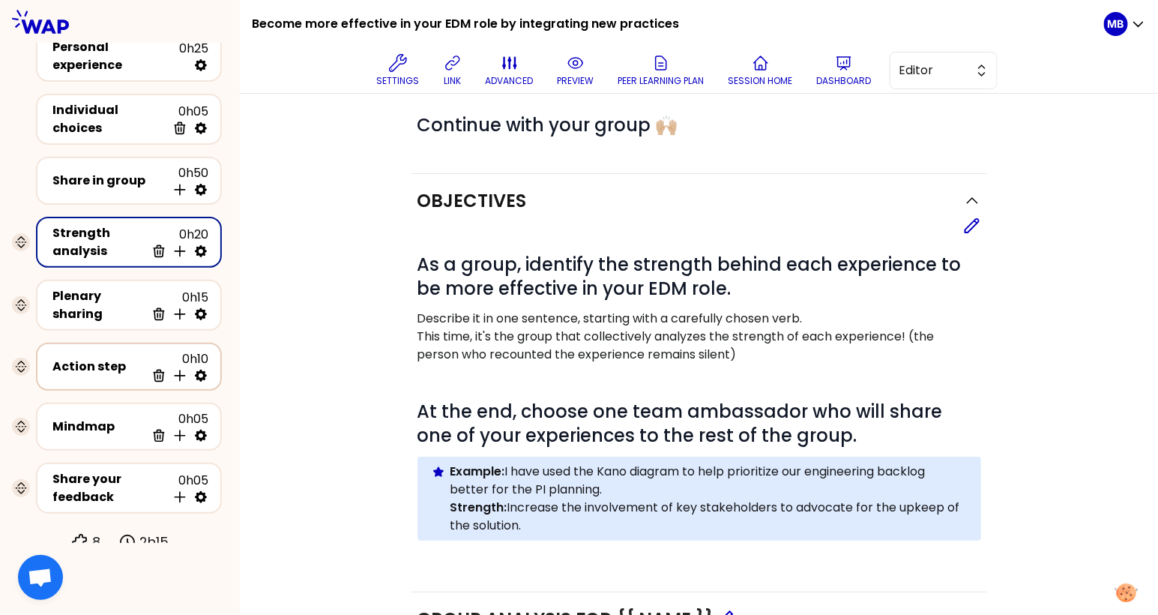
click at [196, 370] on icon at bounding box center [201, 376] width 12 height 12
select select "same_as"
select select "share"
select select "false"
select select "Each"
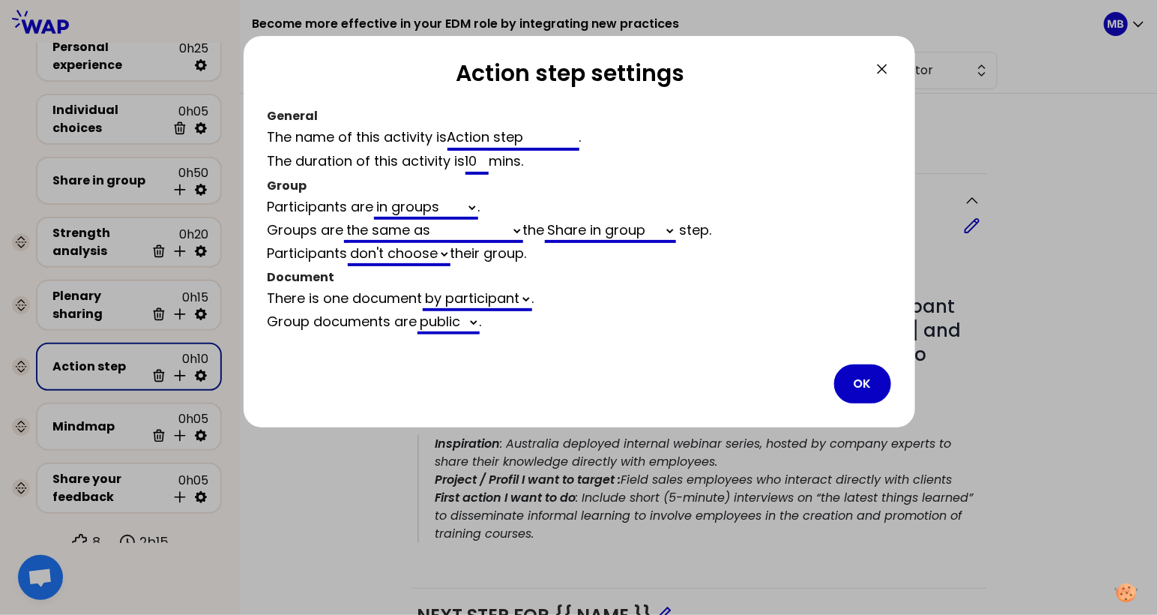
click at [608, 481] on div "Action step settings General The name of this activity is Action step . The dur…" at bounding box center [580, 325] width 672 height 579
click at [858, 367] on button "OK" at bounding box center [862, 383] width 57 height 39
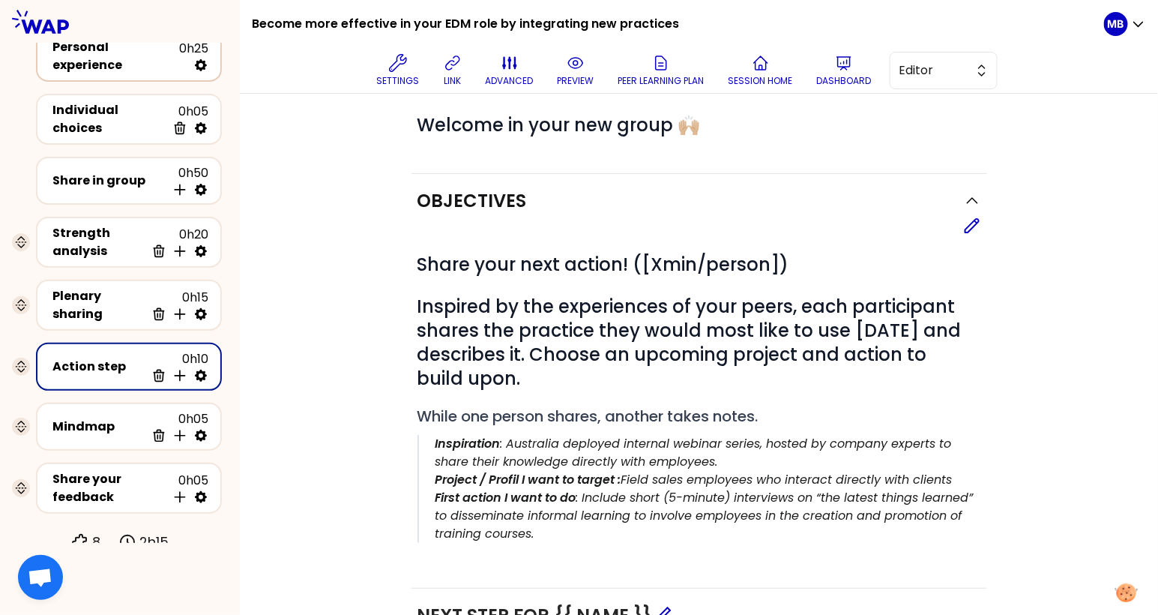
click at [106, 64] on div "Personal experience 0h25" at bounding box center [128, 56] width 159 height 36
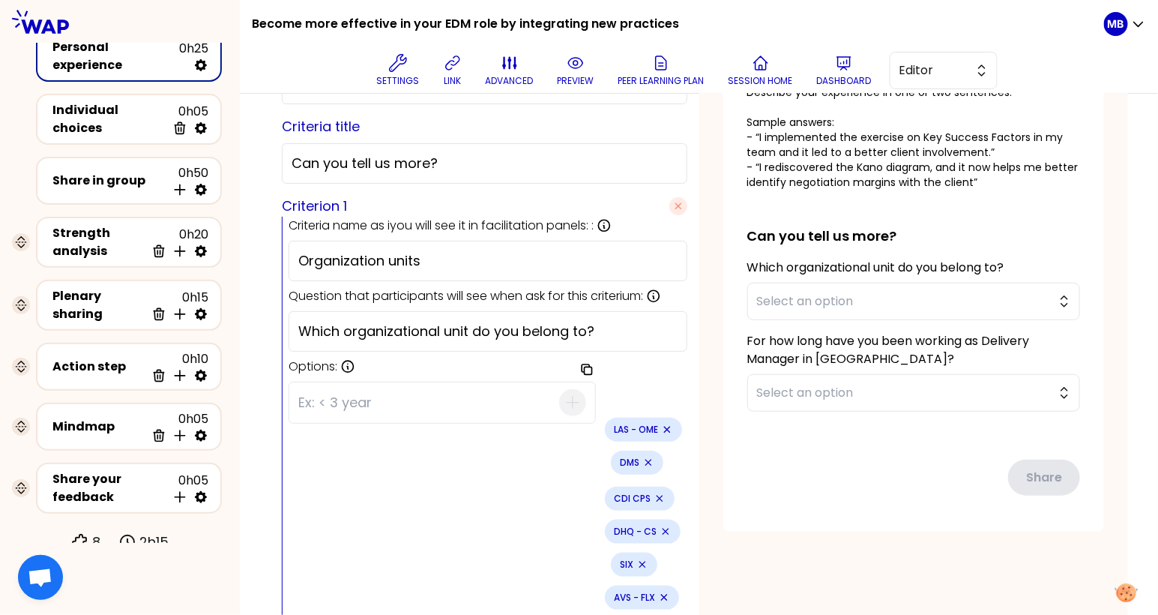
scroll to position [427, 0]
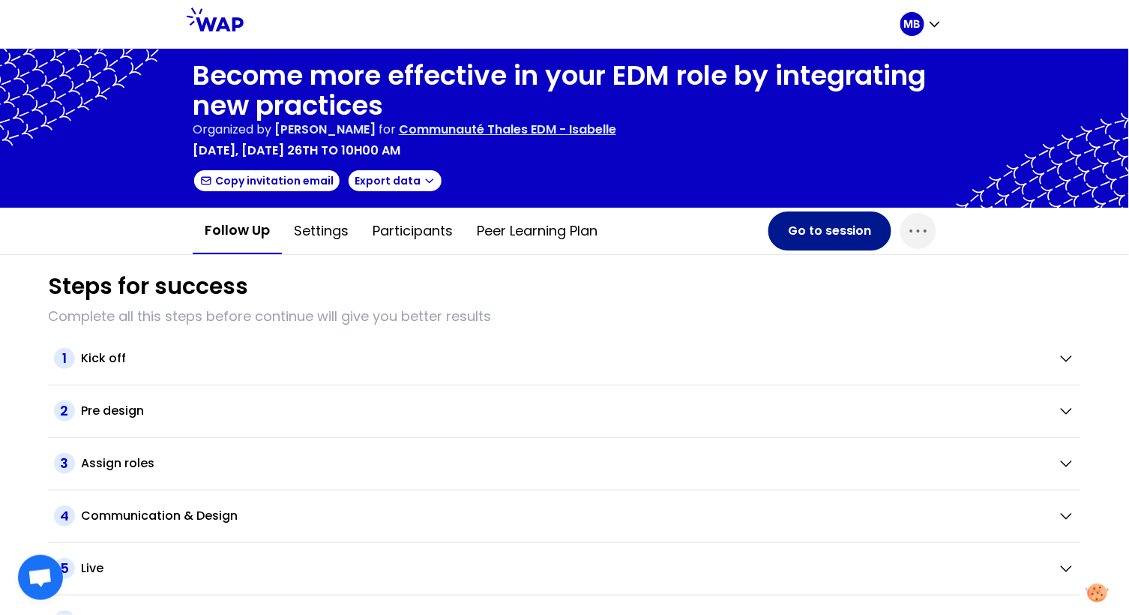
click at [841, 235] on button "Go to session" at bounding box center [829, 230] width 123 height 39
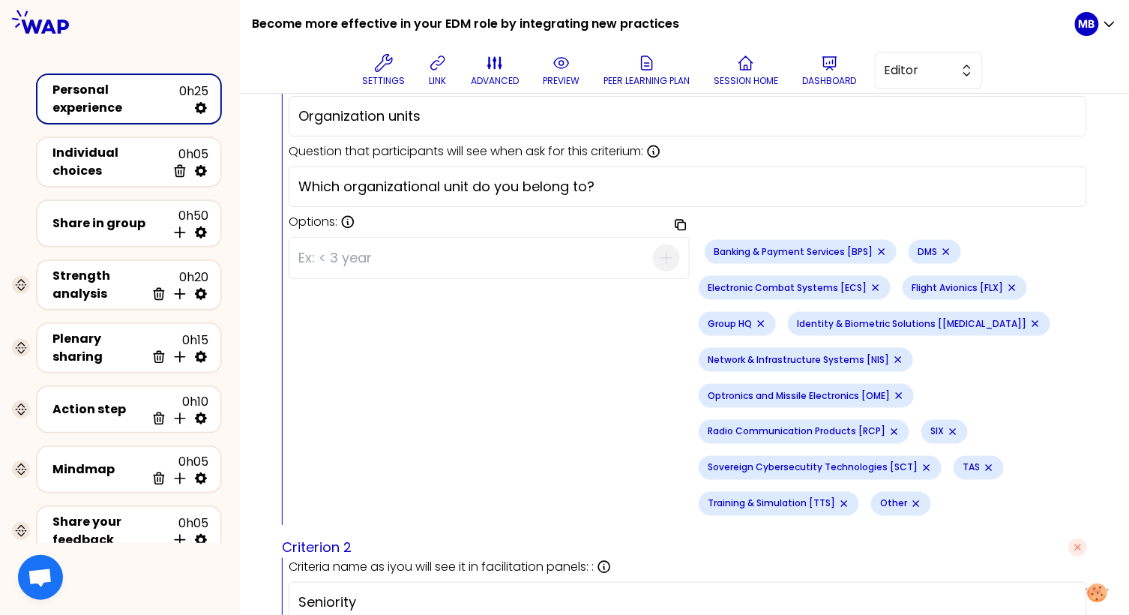
scroll to position [540, 0]
